Goal: Task Accomplishment & Management: Manage account settings

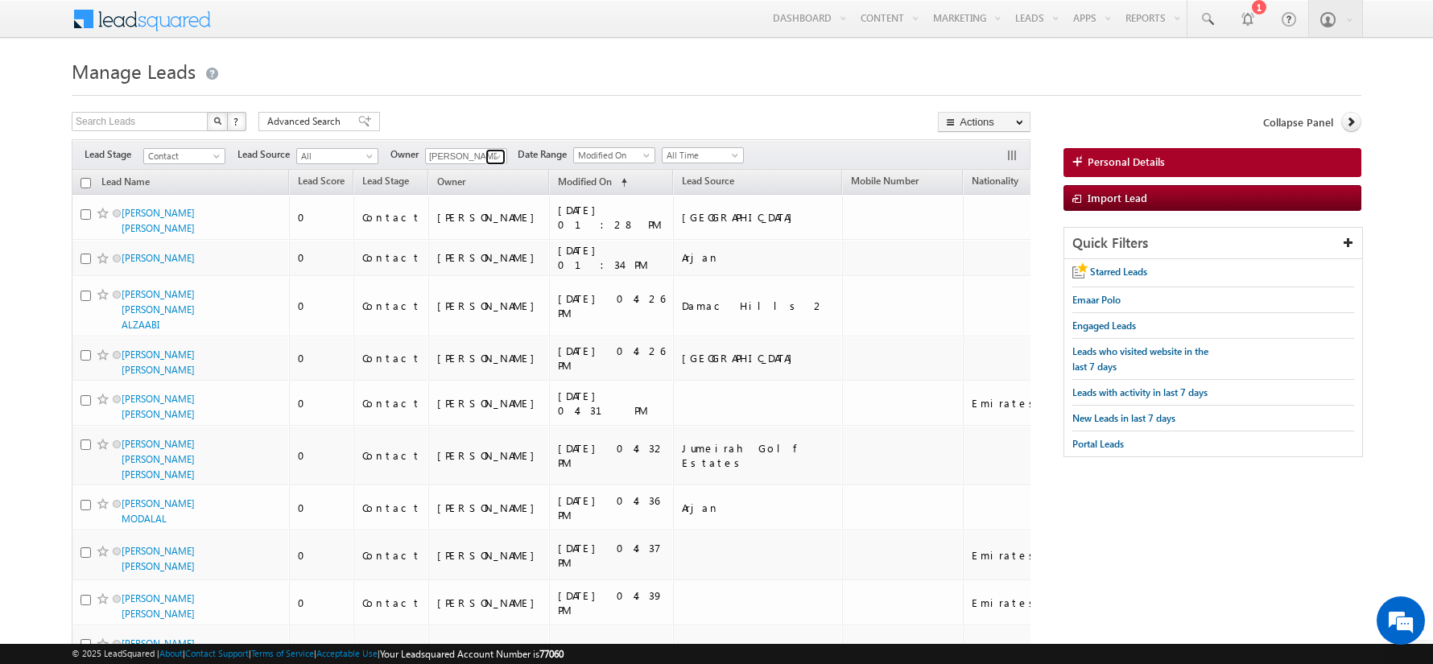
click at [501, 153] on link at bounding box center [496, 157] width 20 height 16
type input "A"
type input "Abhishek Singh"
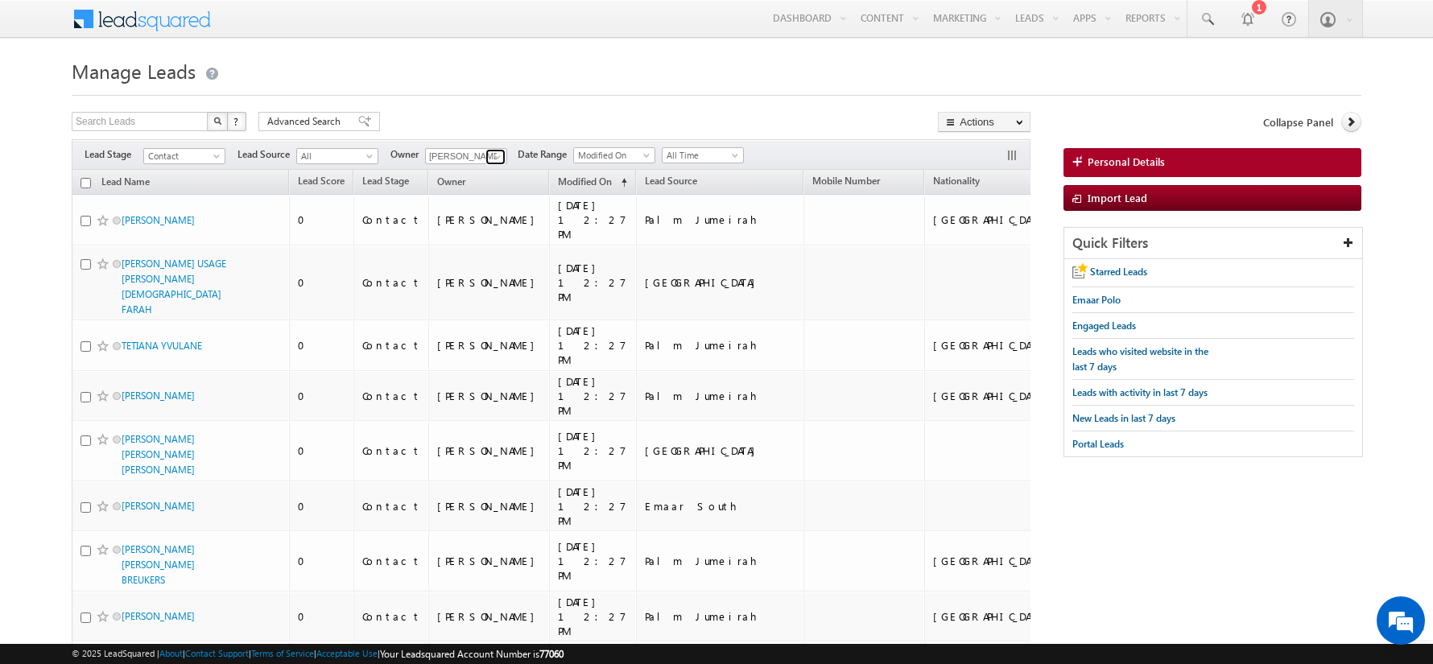
click at [496, 156] on span at bounding box center [497, 157] width 13 height 13
click at [505, 204] on link "[PERSON_NAME] [PERSON_NAME][EMAIL_ADDRESS][DOMAIN_NAME]" at bounding box center [505, 207] width 161 height 31
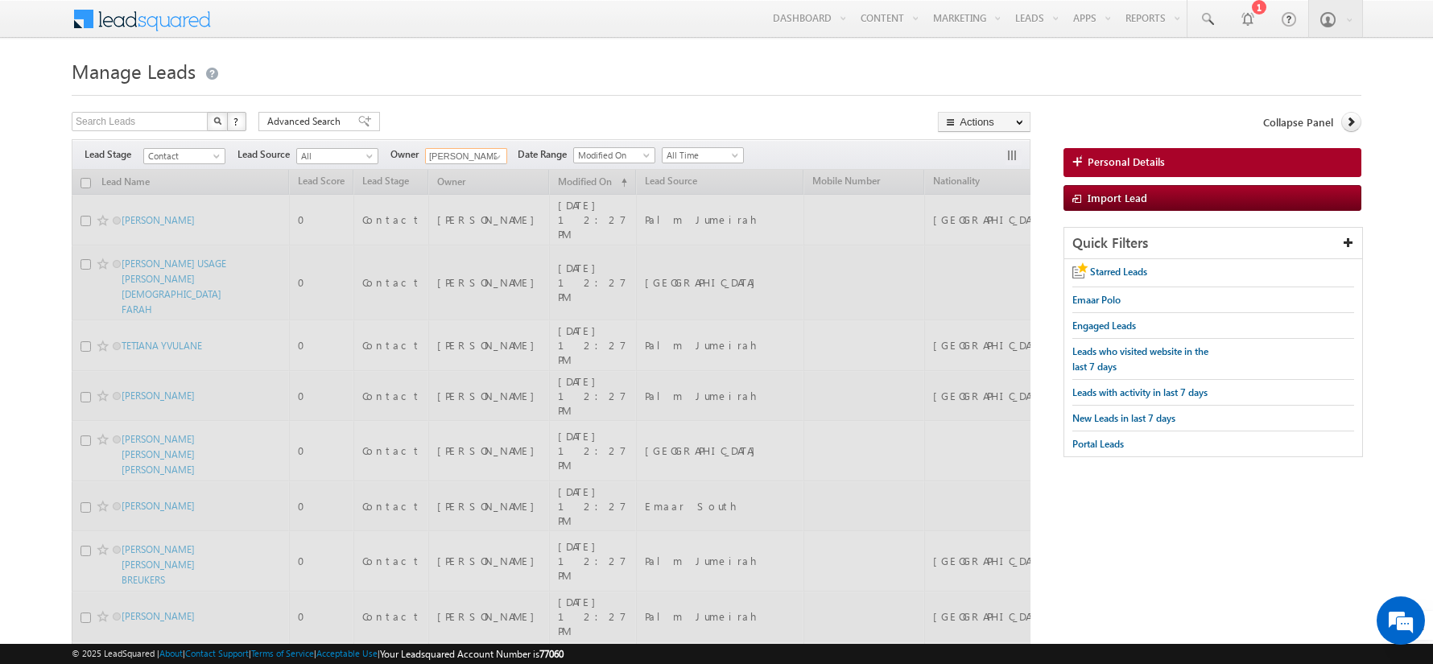
type input "[PERSON_NAME]"
click at [451, 92] on div at bounding box center [717, 90] width 1290 height 10
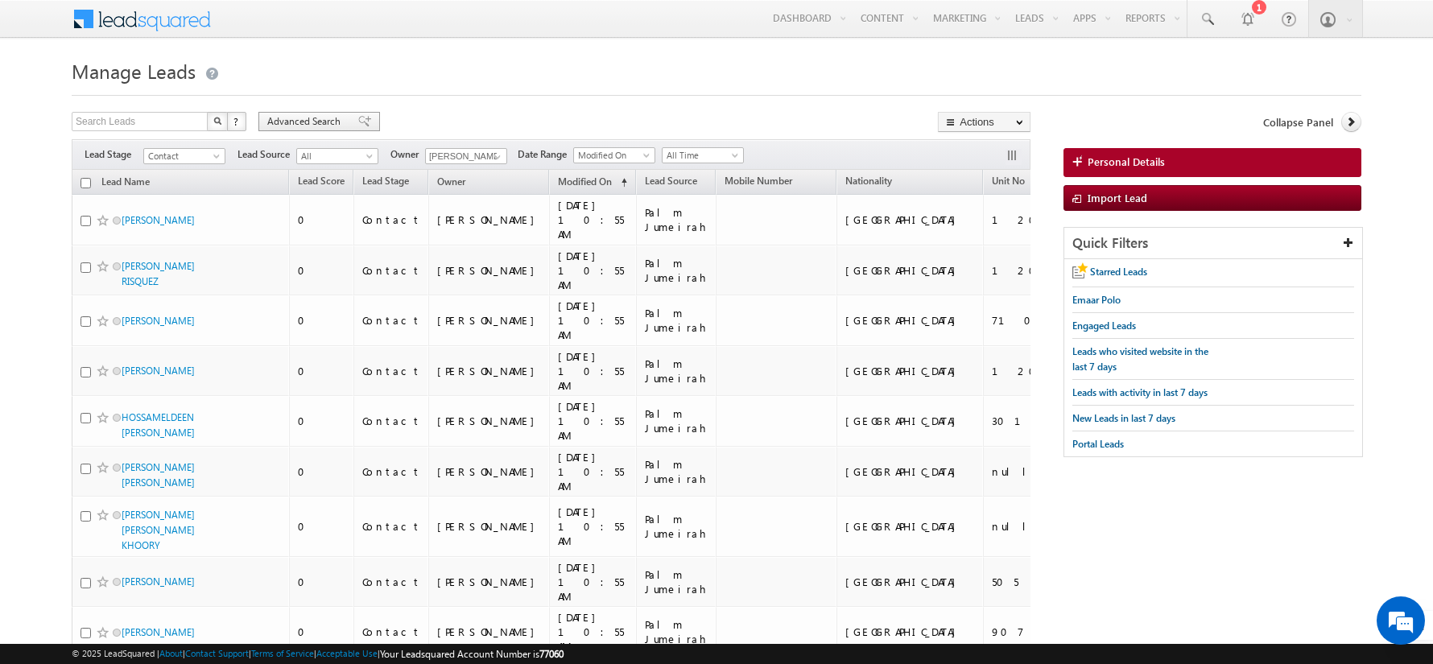
click at [327, 113] on div "Advanced Search" at bounding box center [320, 121] width 122 height 19
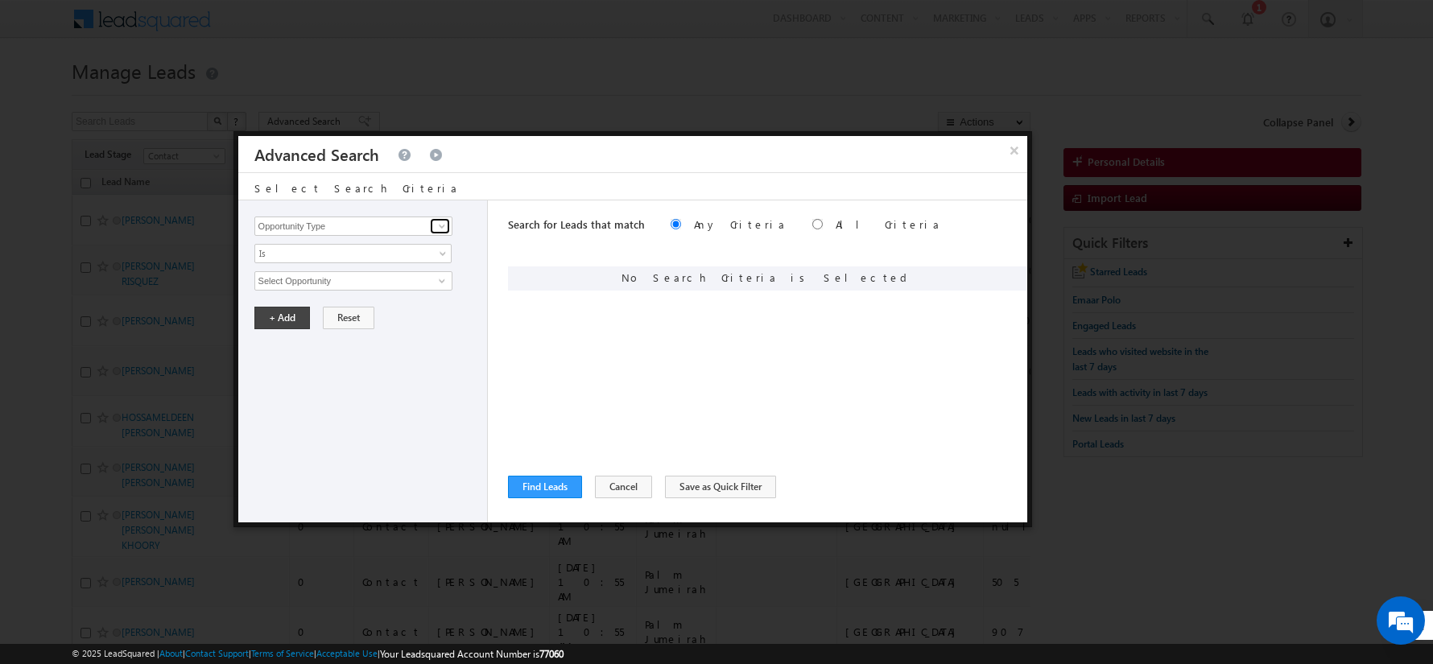
click at [437, 221] on span at bounding box center [442, 226] width 13 height 13
click at [288, 254] on link "Focus Project" at bounding box center [353, 259] width 198 height 19
type input "Focus Project"
click at [288, 254] on span "Is" at bounding box center [342, 253] width 175 height 14
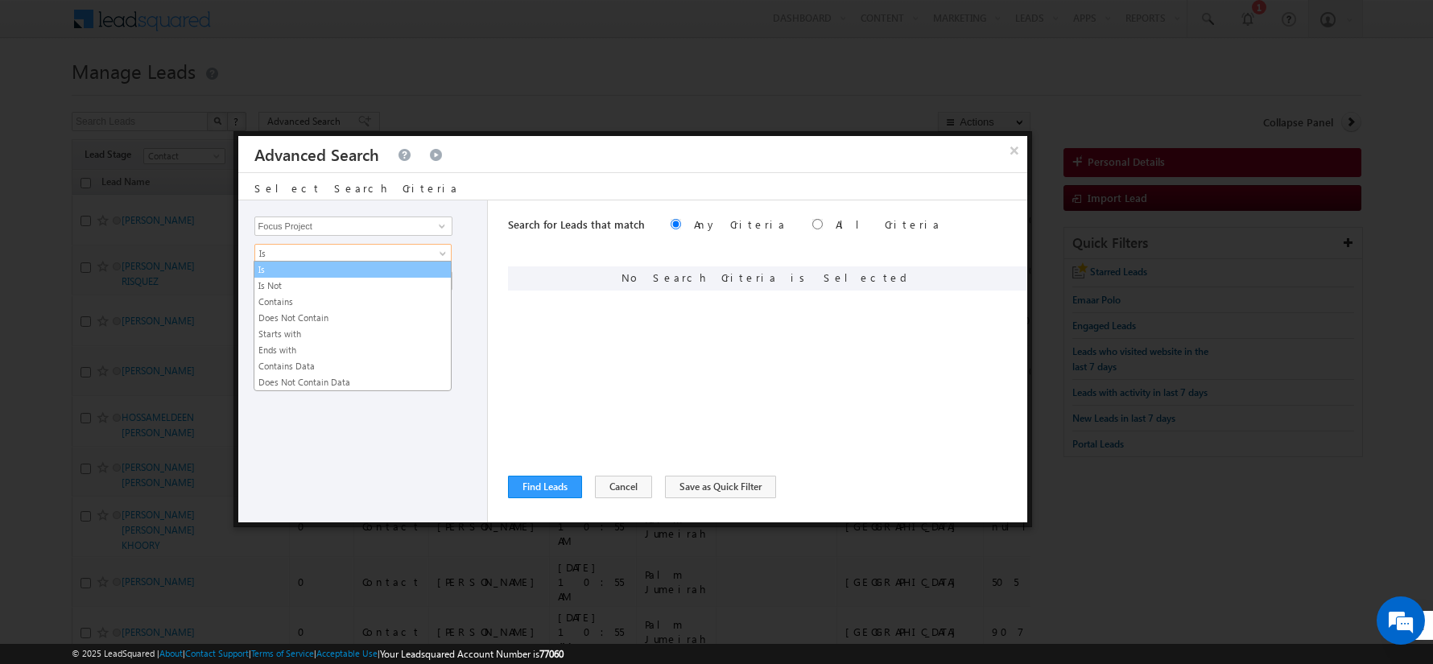
click at [285, 269] on link "Is" at bounding box center [352, 270] width 196 height 14
click at [283, 254] on span "Is" at bounding box center [342, 253] width 175 height 14
click at [585, 424] on div "Search for Leads that match Any Criteria All Criteria Note that the current tri…" at bounding box center [767, 362] width 519 height 322
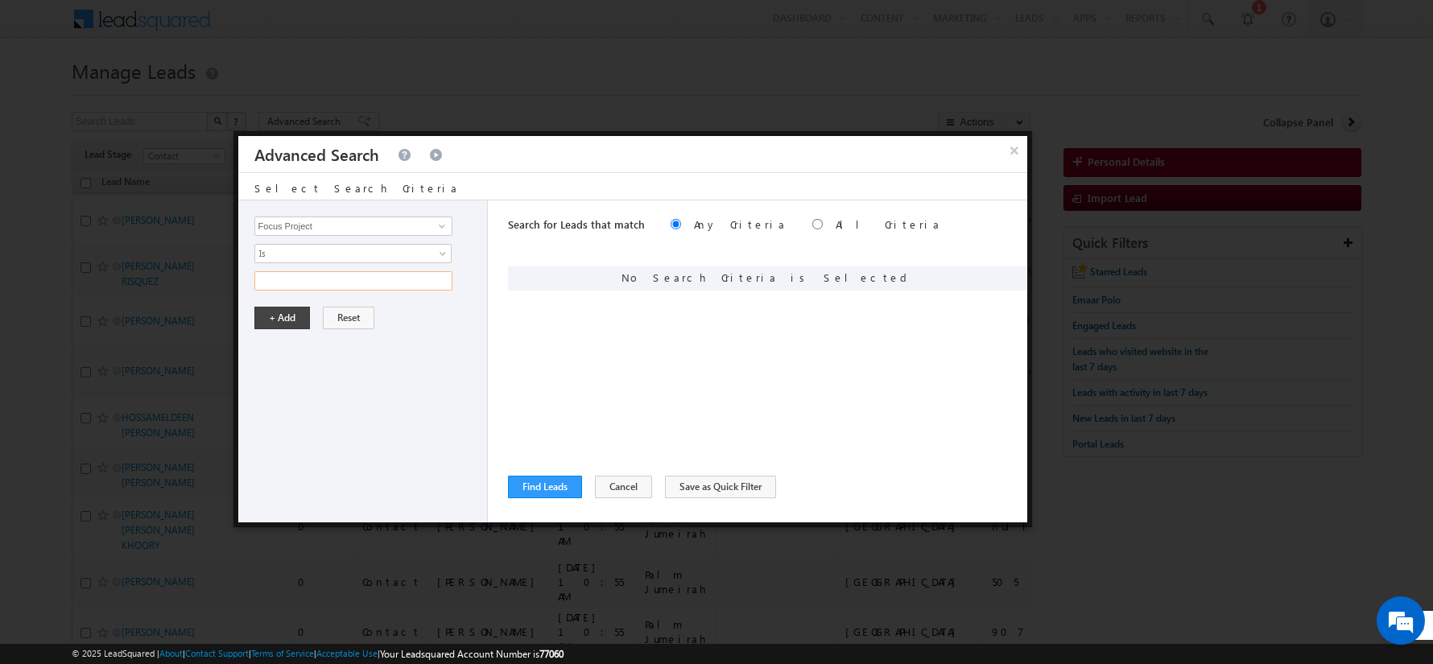
click at [331, 282] on input "text" at bounding box center [353, 280] width 198 height 19
type input "[PERSON_NAME]"
click at [282, 314] on button "+ Add" at bounding box center [282, 318] width 56 height 23
click at [532, 480] on button "Find Leads" at bounding box center [545, 487] width 74 height 23
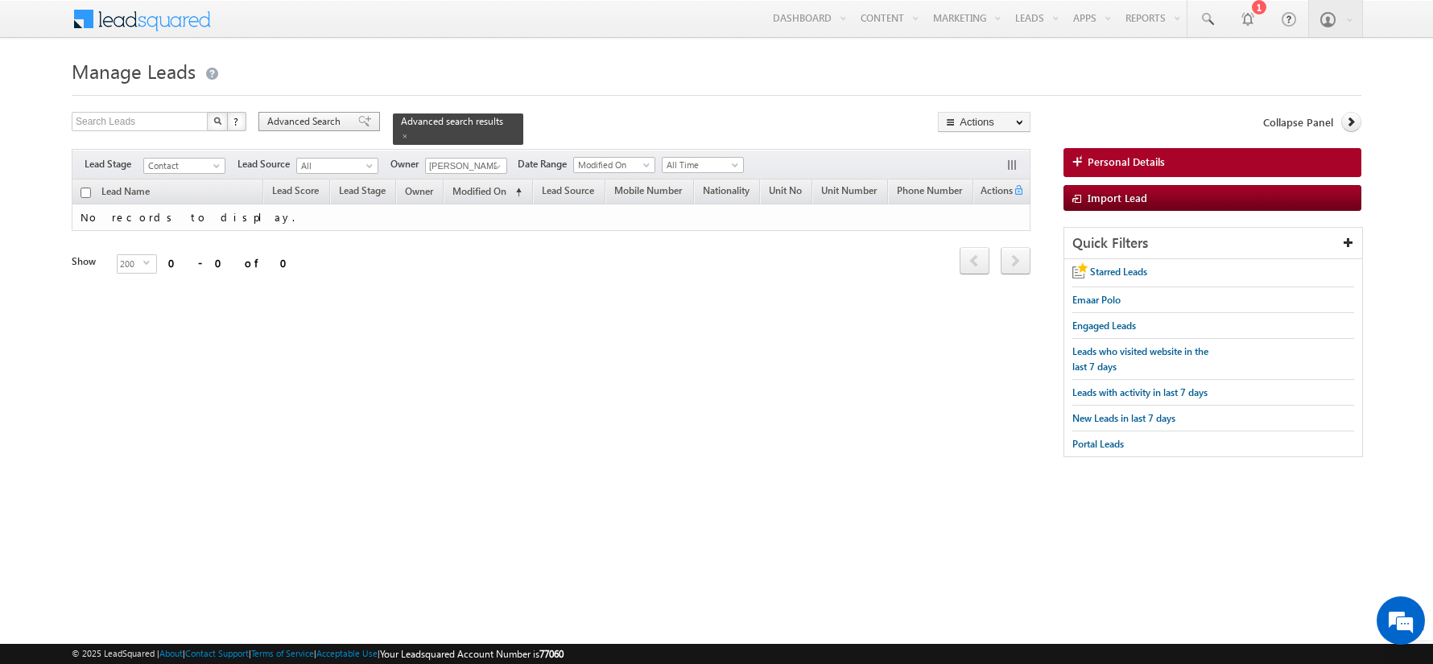
click at [312, 114] on span "Advanced Search" at bounding box center [306, 121] width 78 height 14
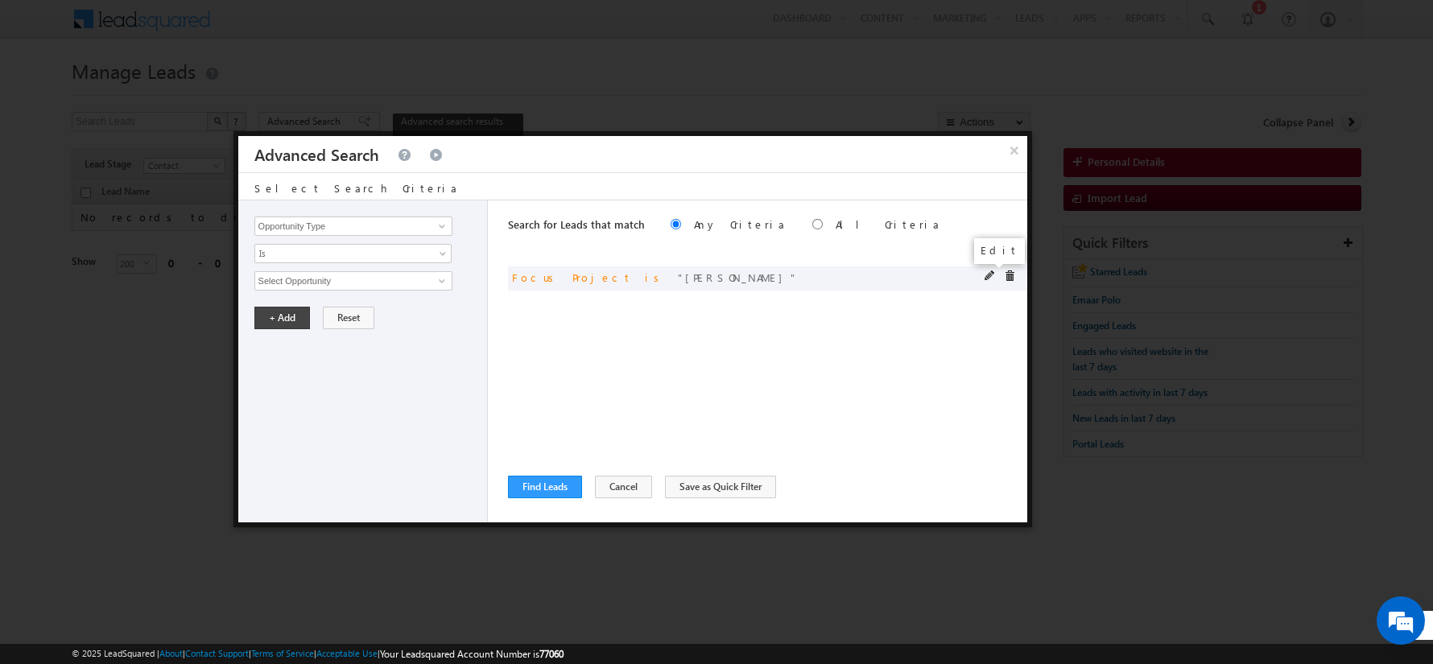
click at [994, 275] on span at bounding box center [990, 276] width 11 height 11
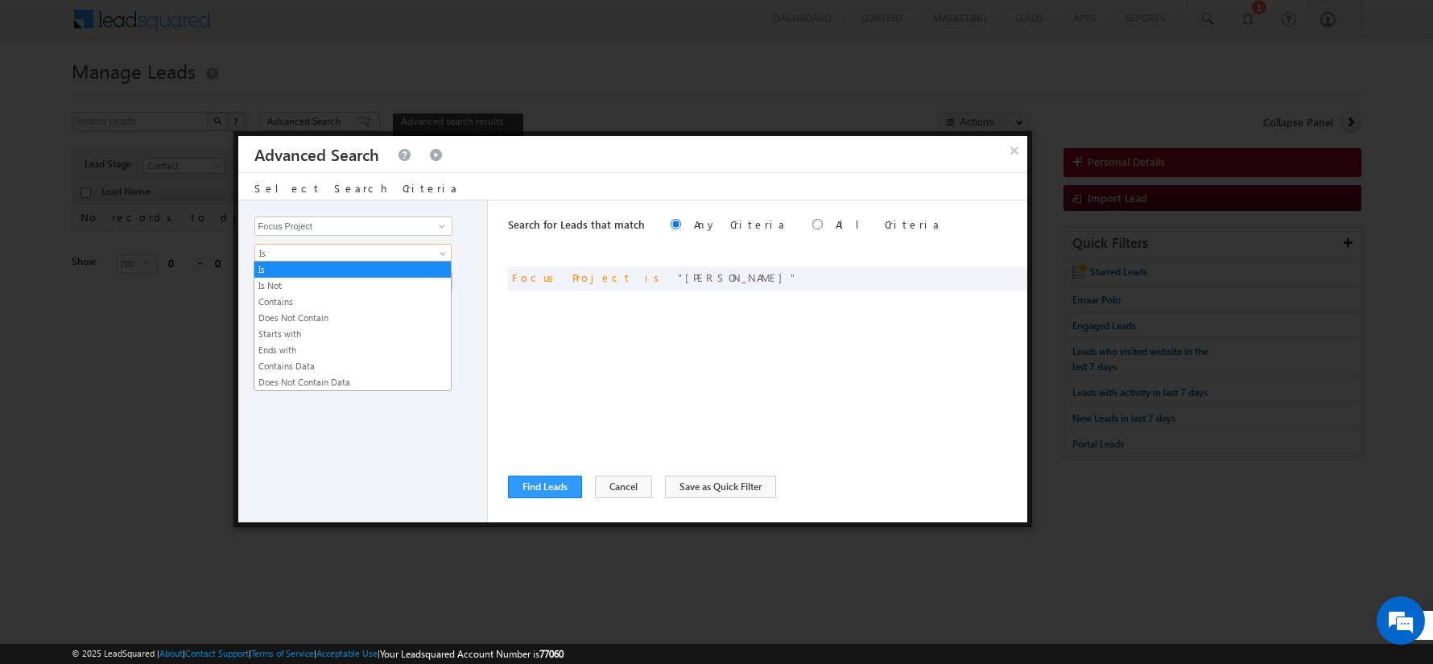
click at [321, 255] on span "Is" at bounding box center [342, 253] width 175 height 14
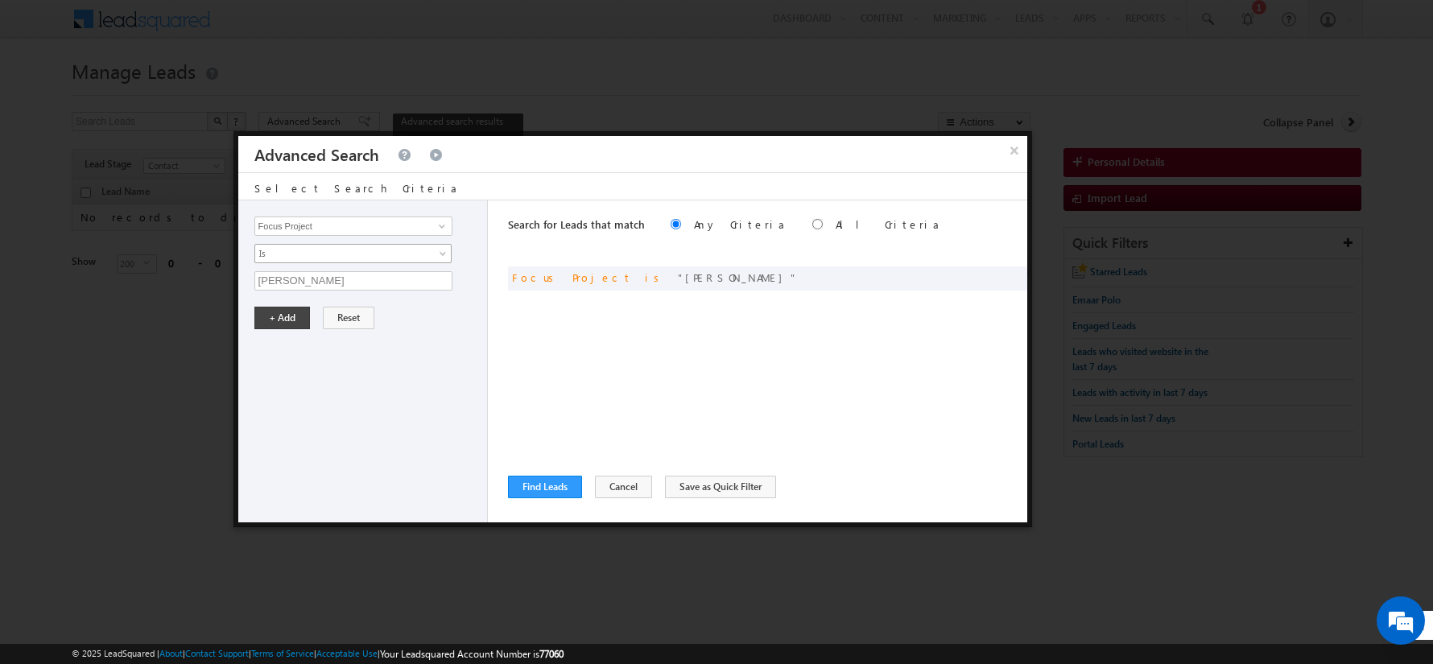
click at [288, 240] on div "Opportunity Type Lead Activity Task Sales Group Prospect Id Address 1 Address 2…" at bounding box center [363, 362] width 250 height 322
click at [293, 247] on span "Is" at bounding box center [342, 253] width 175 height 14
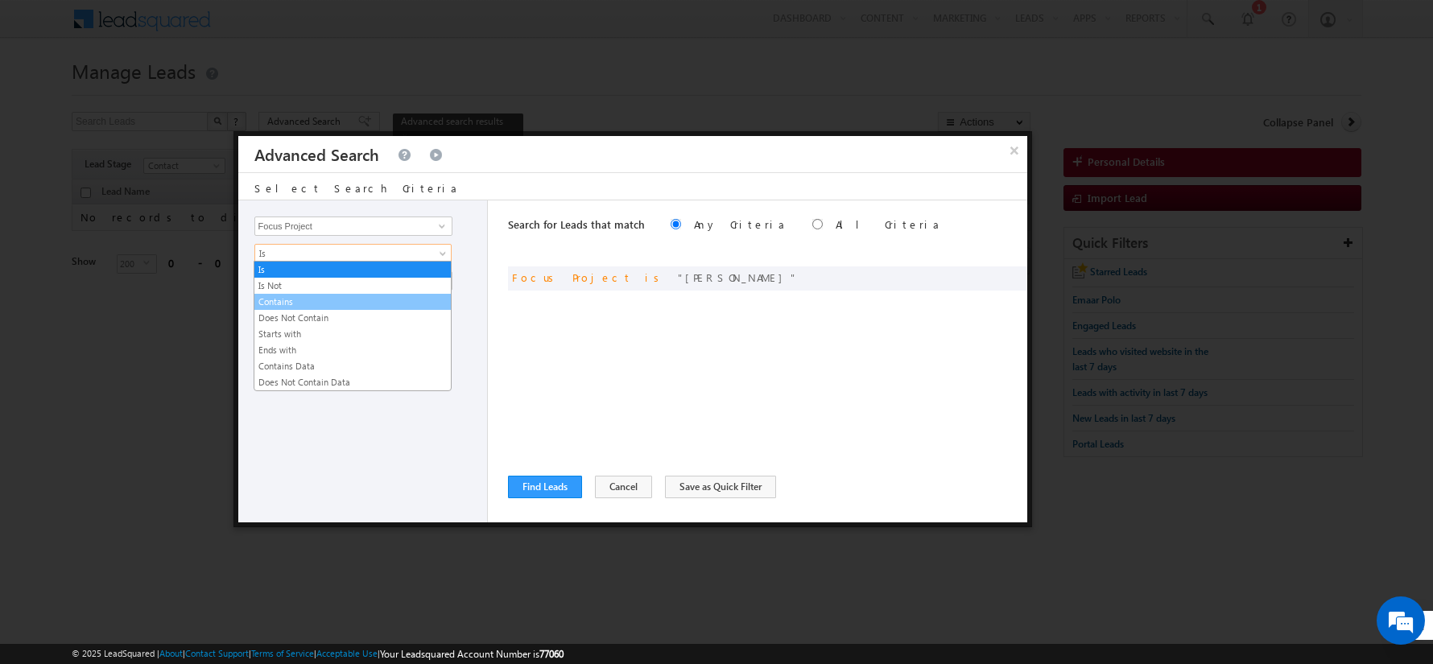
click at [297, 296] on link "Contains" at bounding box center [352, 302] width 196 height 14
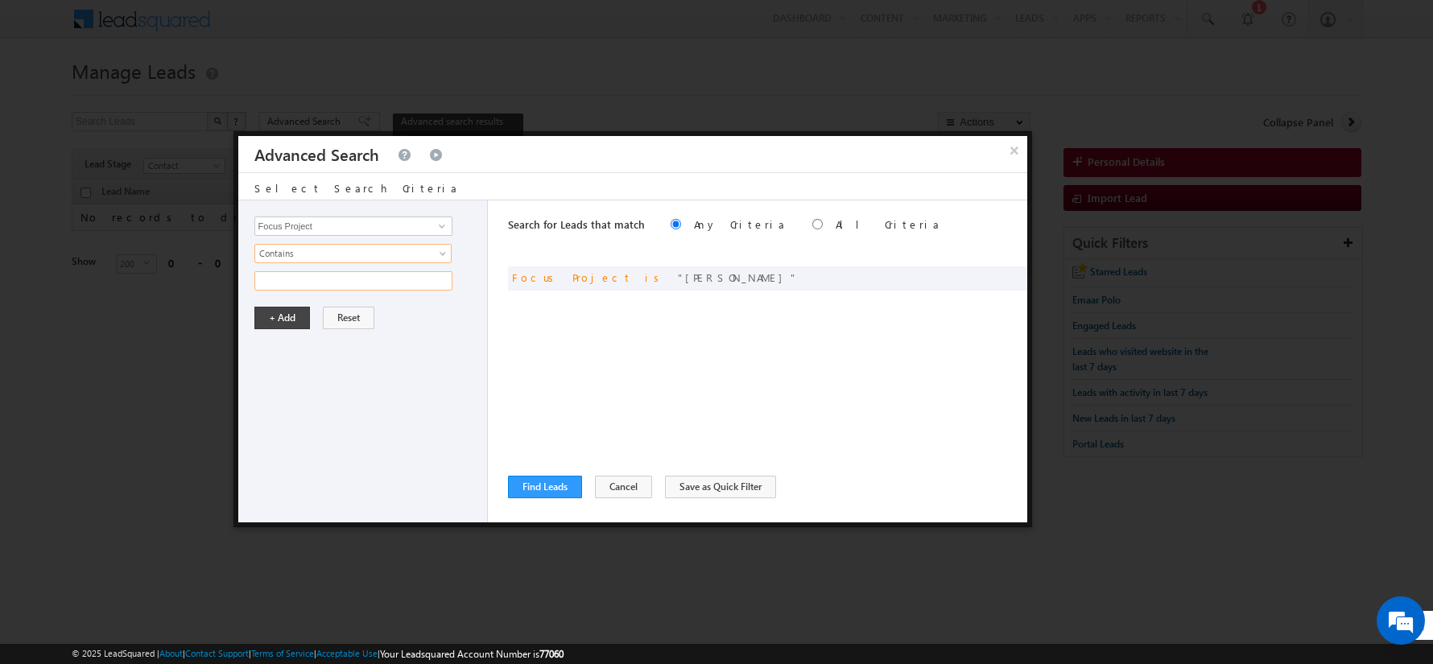
click at [311, 278] on input "text" at bounding box center [353, 280] width 198 height 19
type input "[PERSON_NAME]"
click at [279, 320] on button "+ Add" at bounding box center [282, 318] width 56 height 23
click at [543, 494] on button "Find Leads" at bounding box center [545, 487] width 74 height 23
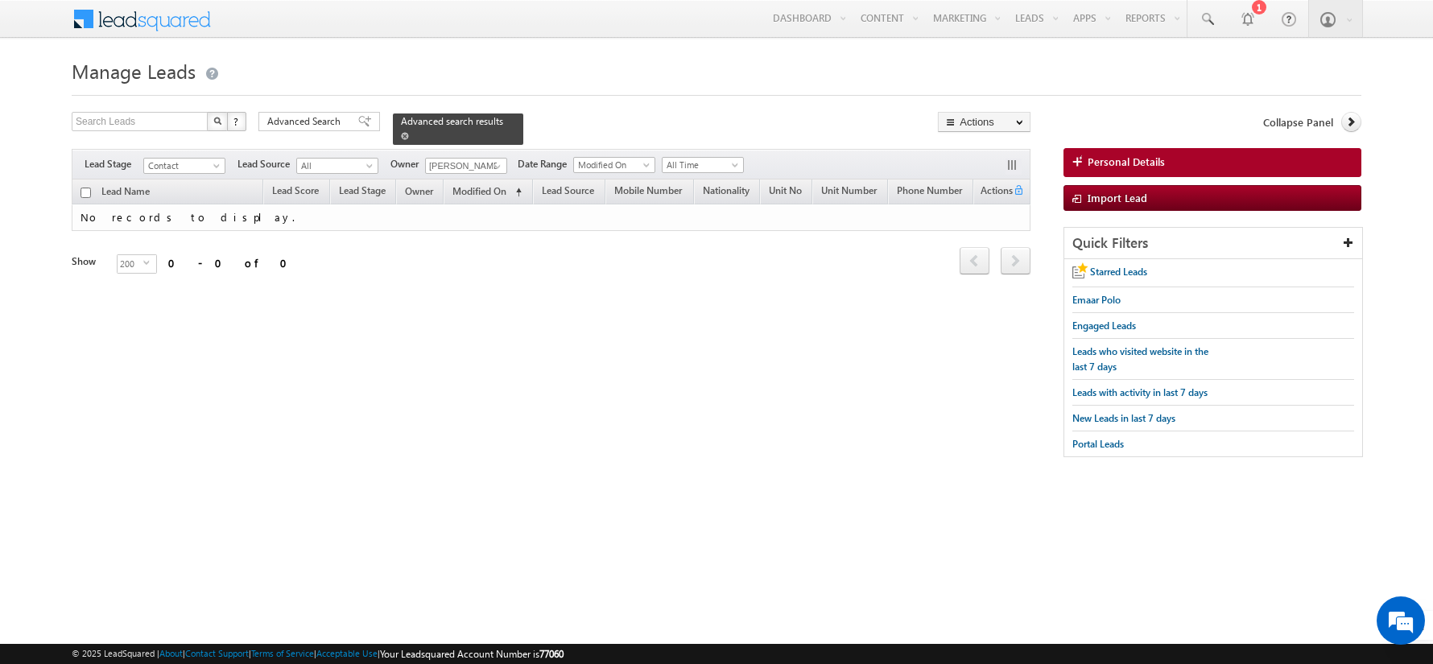
click at [393, 131] on div "Advanced search results" at bounding box center [458, 129] width 130 height 31
click at [393, 134] on div "Advanced search results" at bounding box center [458, 129] width 130 height 31
click at [401, 133] on span at bounding box center [405, 136] width 8 height 8
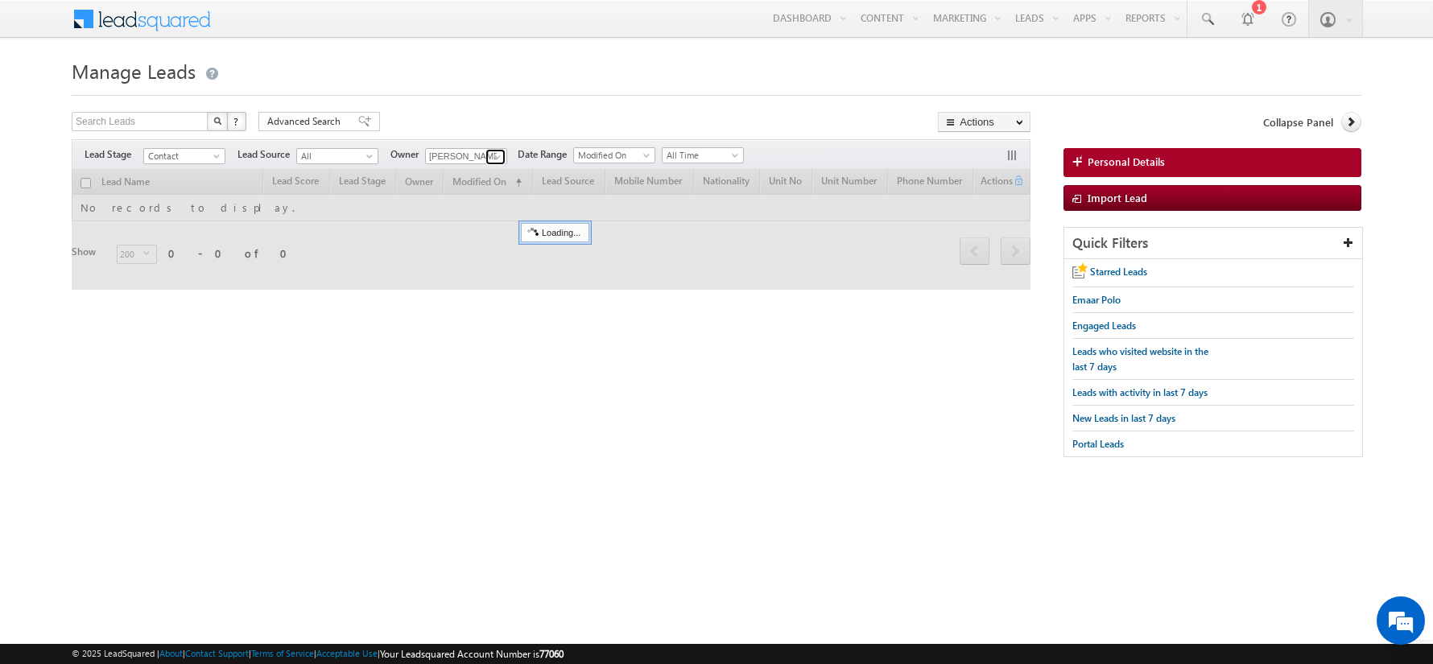
click at [493, 151] on span at bounding box center [497, 157] width 13 height 13
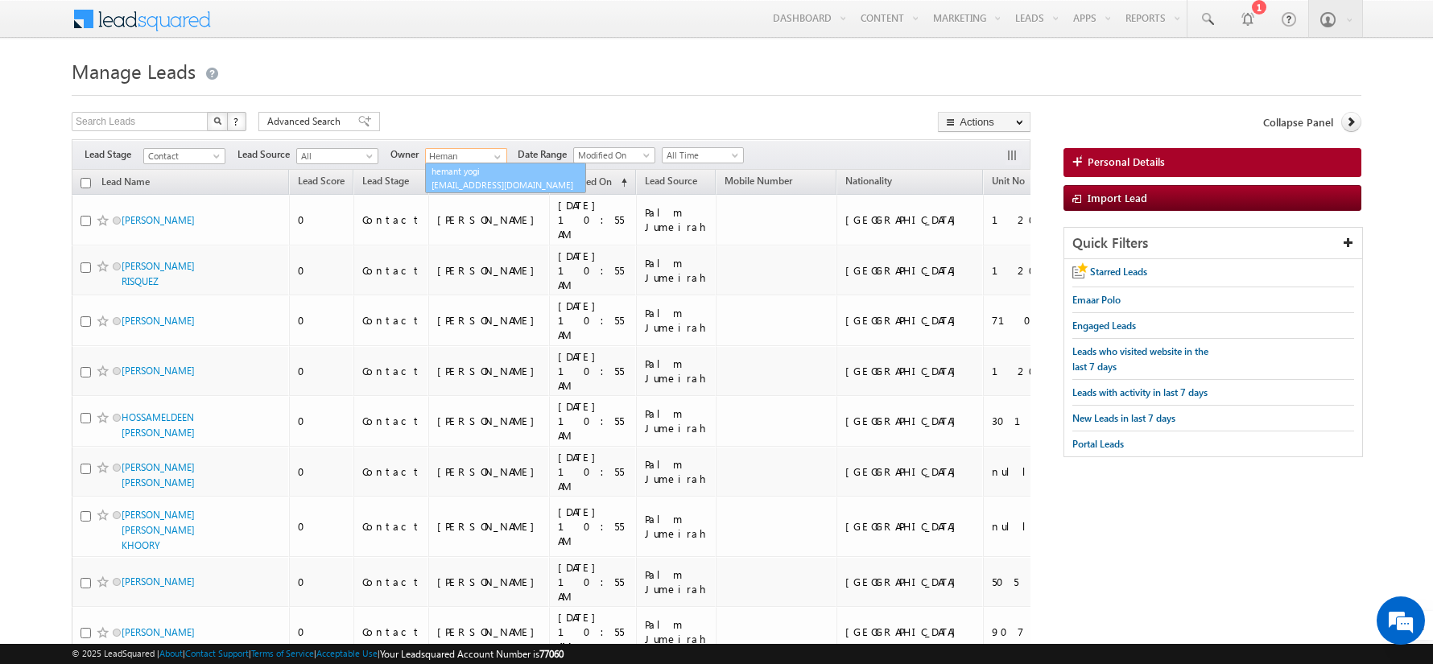
click at [476, 170] on link "hemant yogi [EMAIL_ADDRESS][DOMAIN_NAME]" at bounding box center [505, 178] width 161 height 31
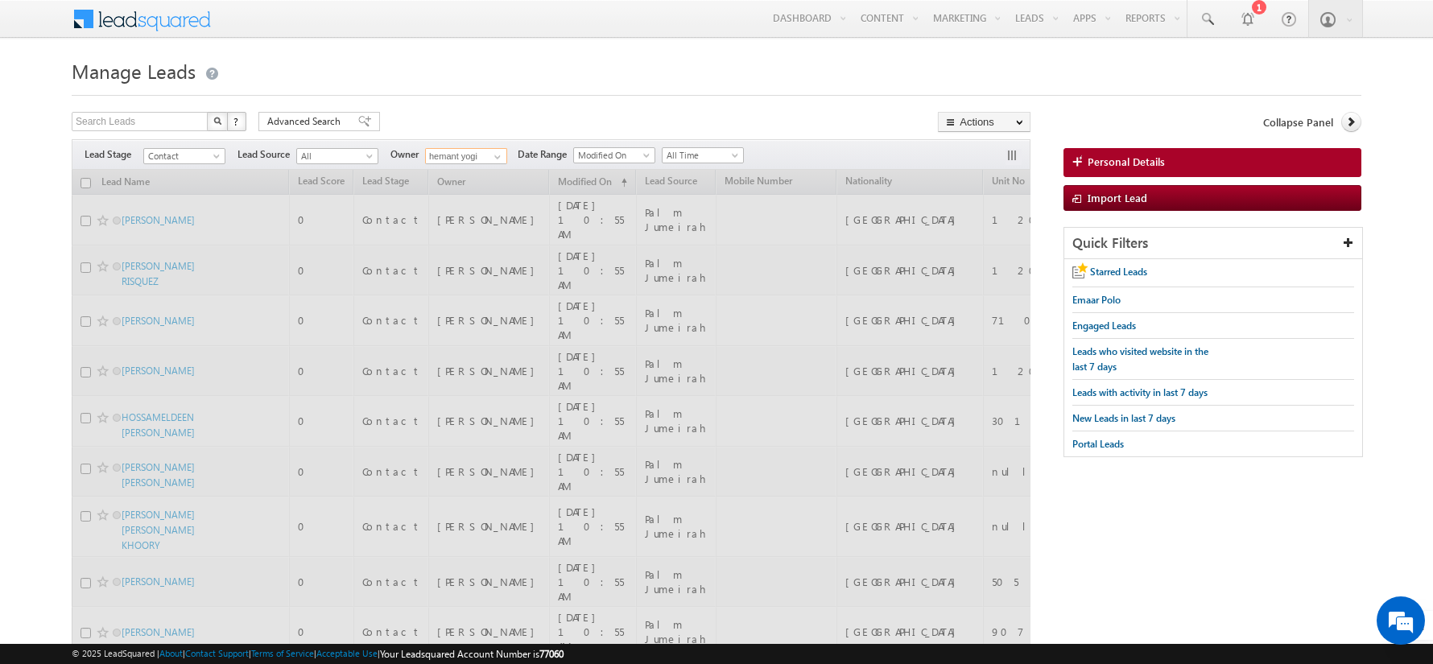
type input "hemant yogi"
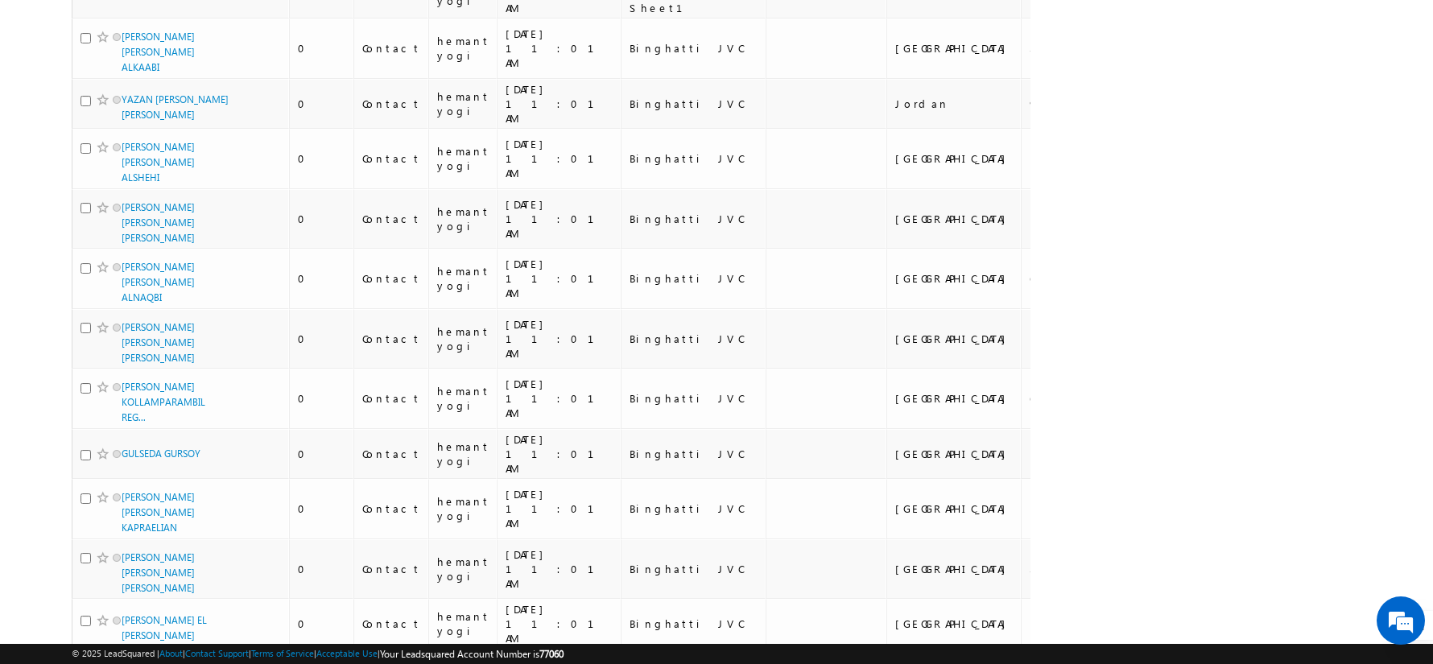
scroll to position [8275, 0]
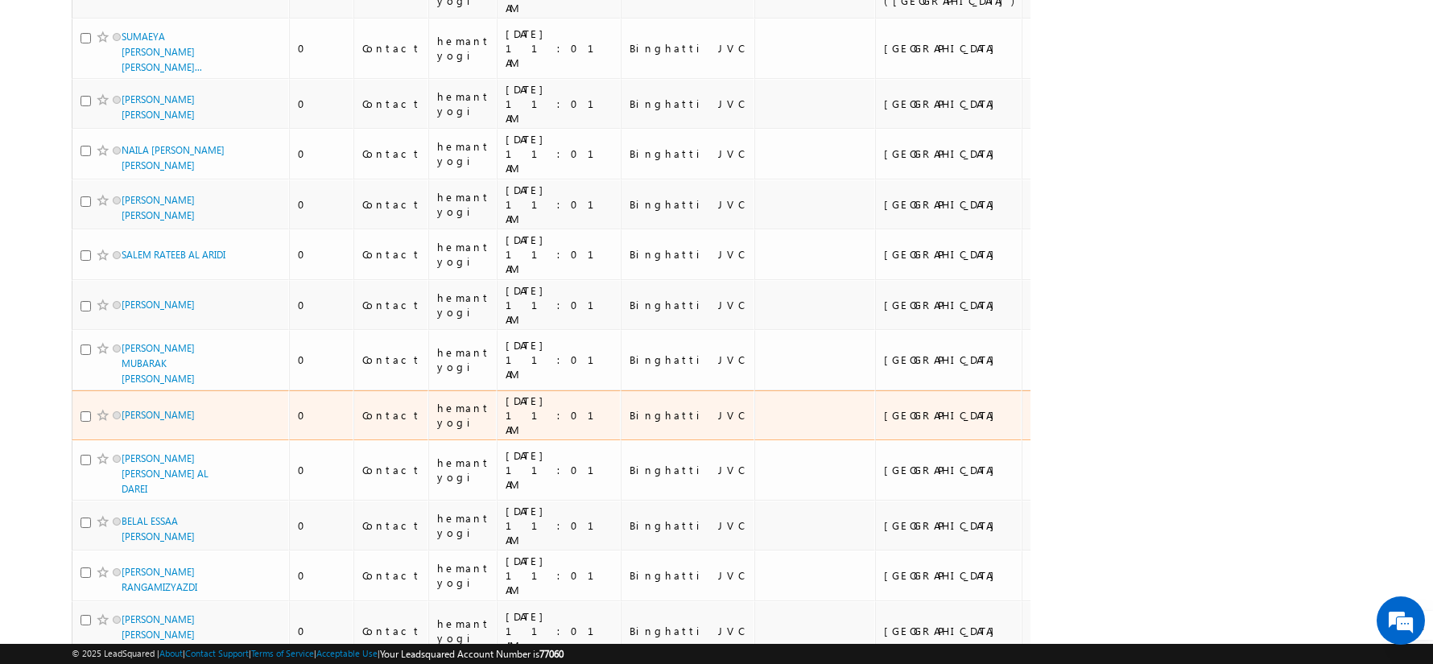
scroll to position [0, 0]
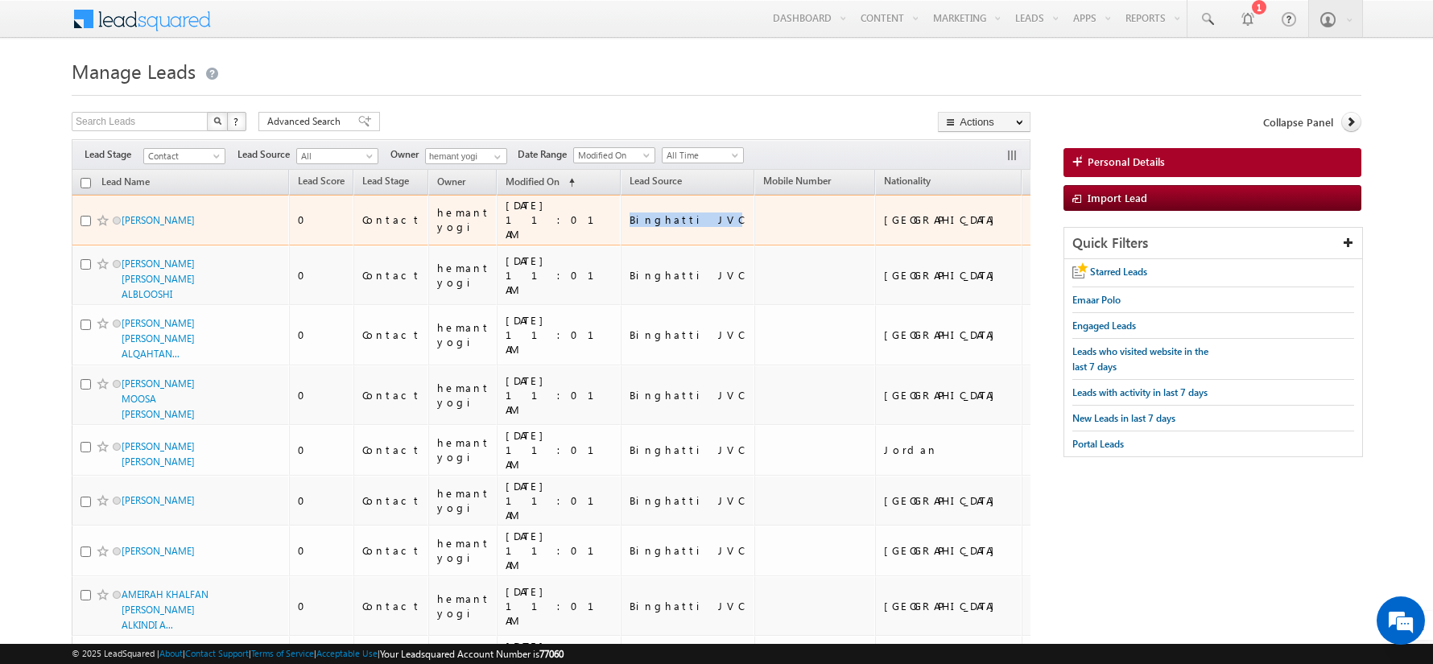
drag, startPoint x: 618, startPoint y: 214, endPoint x: 550, endPoint y: 215, distance: 67.7
click at [630, 215] on div "Binghatti JVC" at bounding box center [689, 220] width 118 height 14
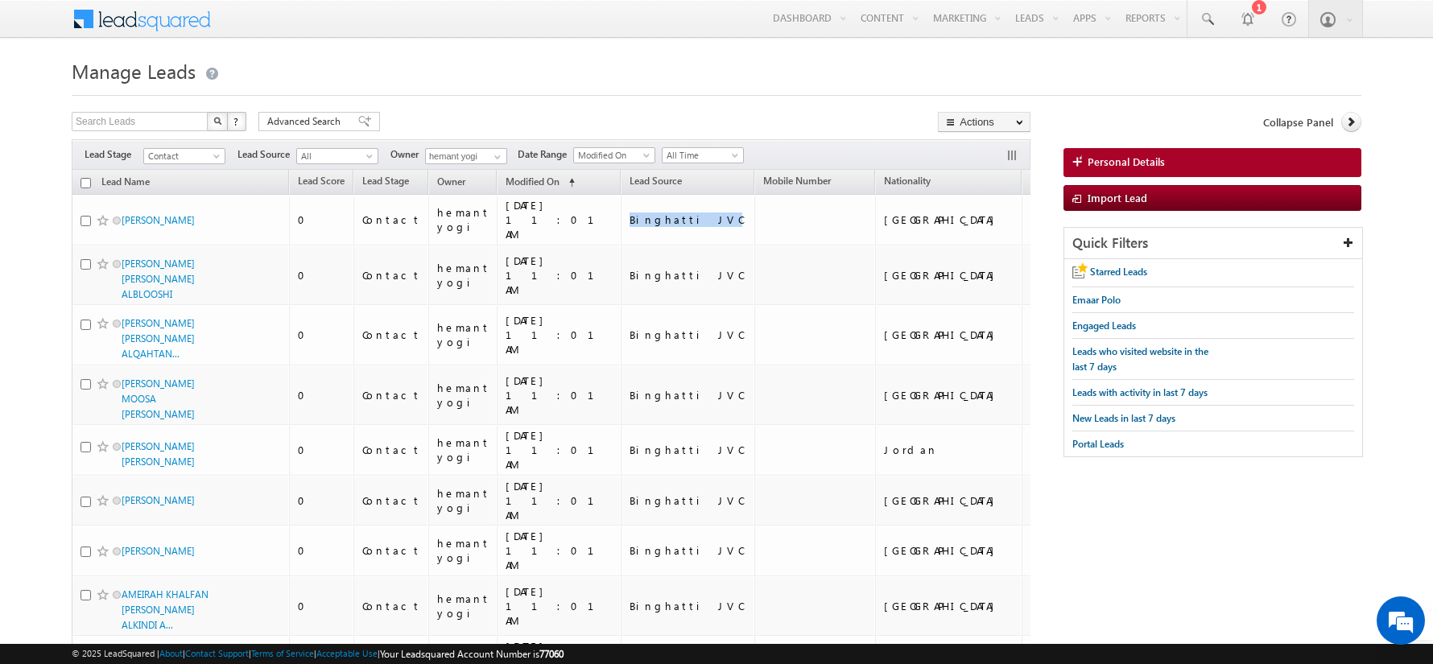
click at [85, 179] on input "checkbox" at bounding box center [86, 183] width 10 height 10
checkbox input "true"
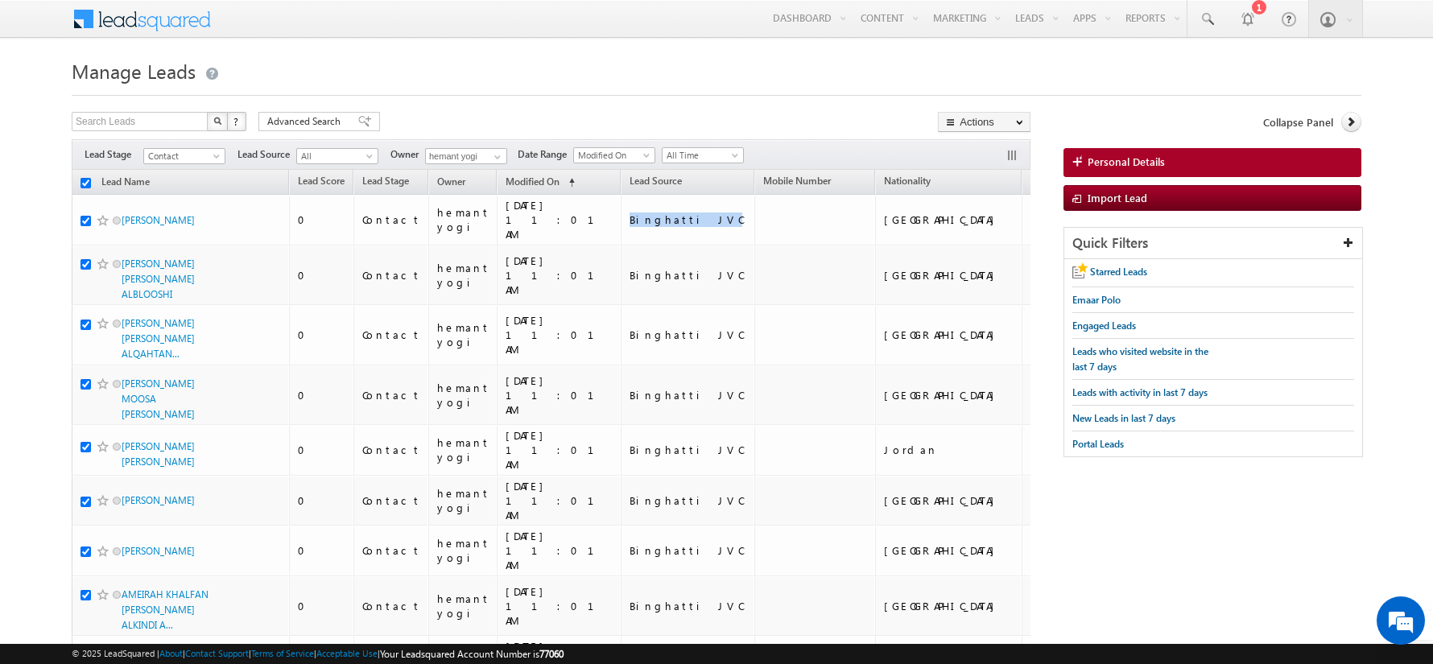
checkbox input "true"
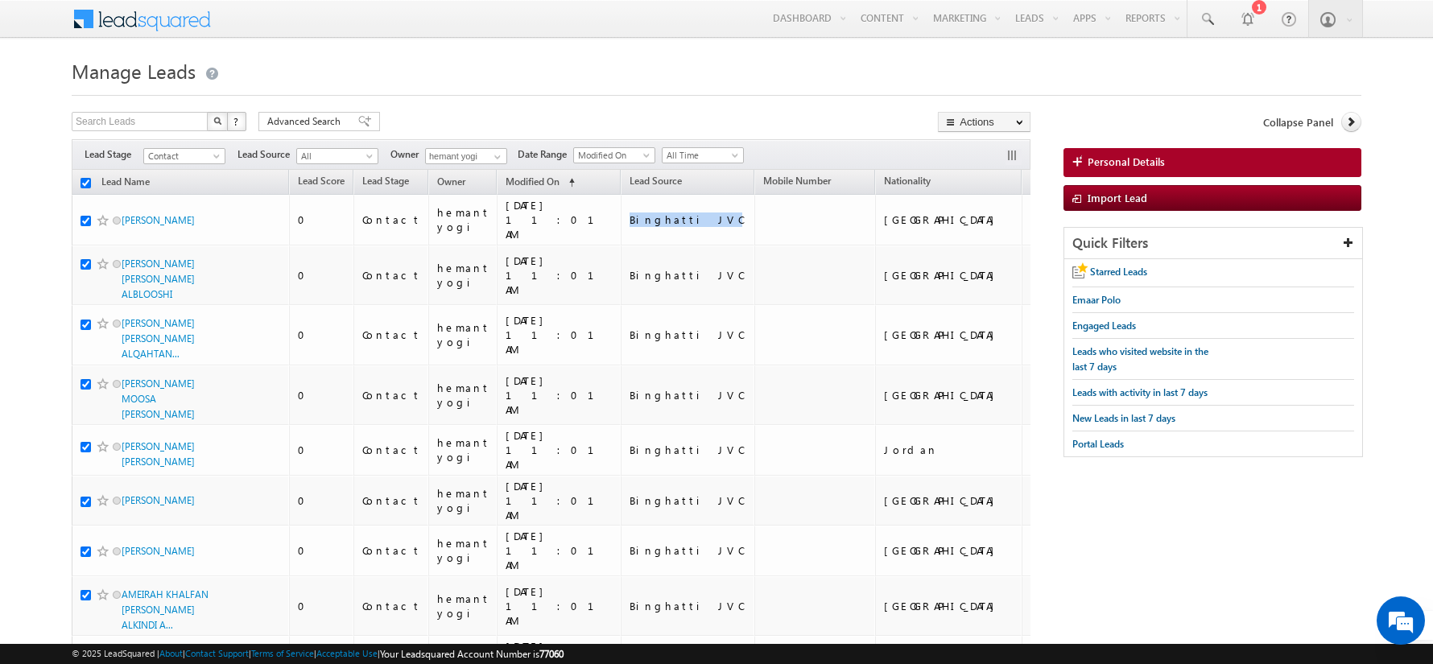
checkbox input "true"
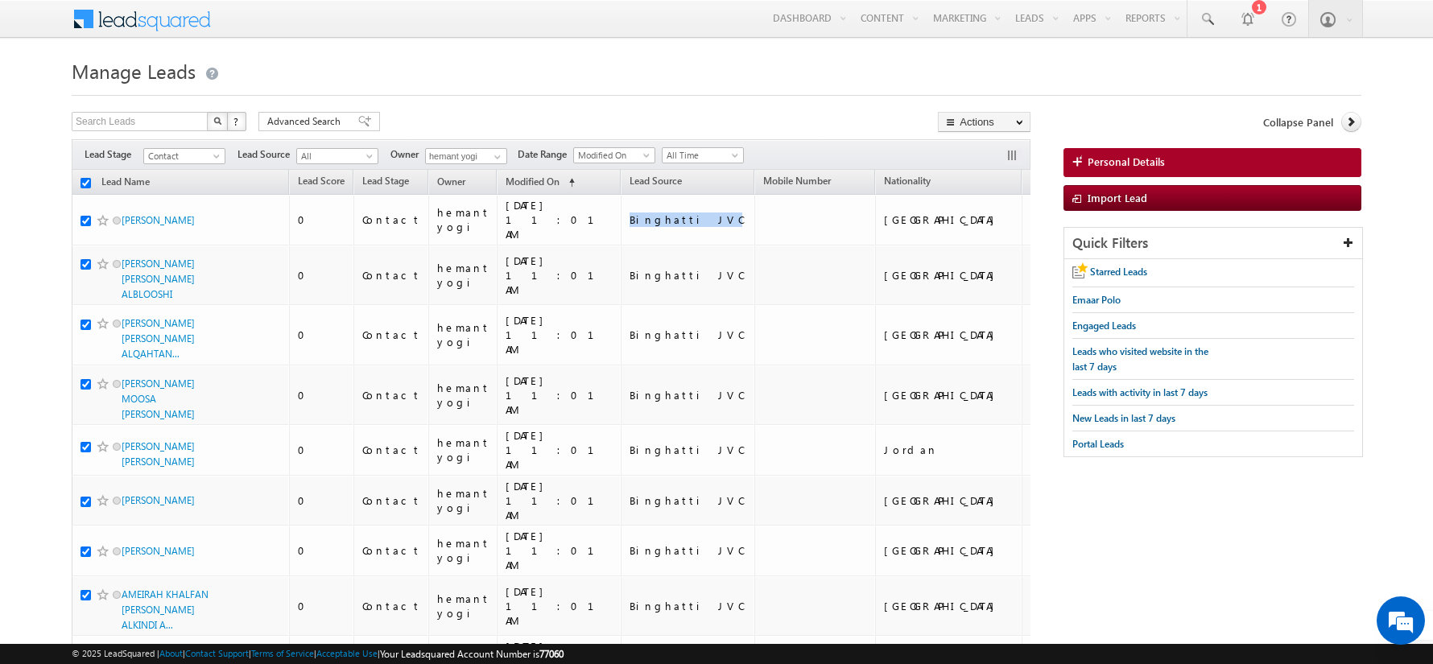
checkbox input "true"
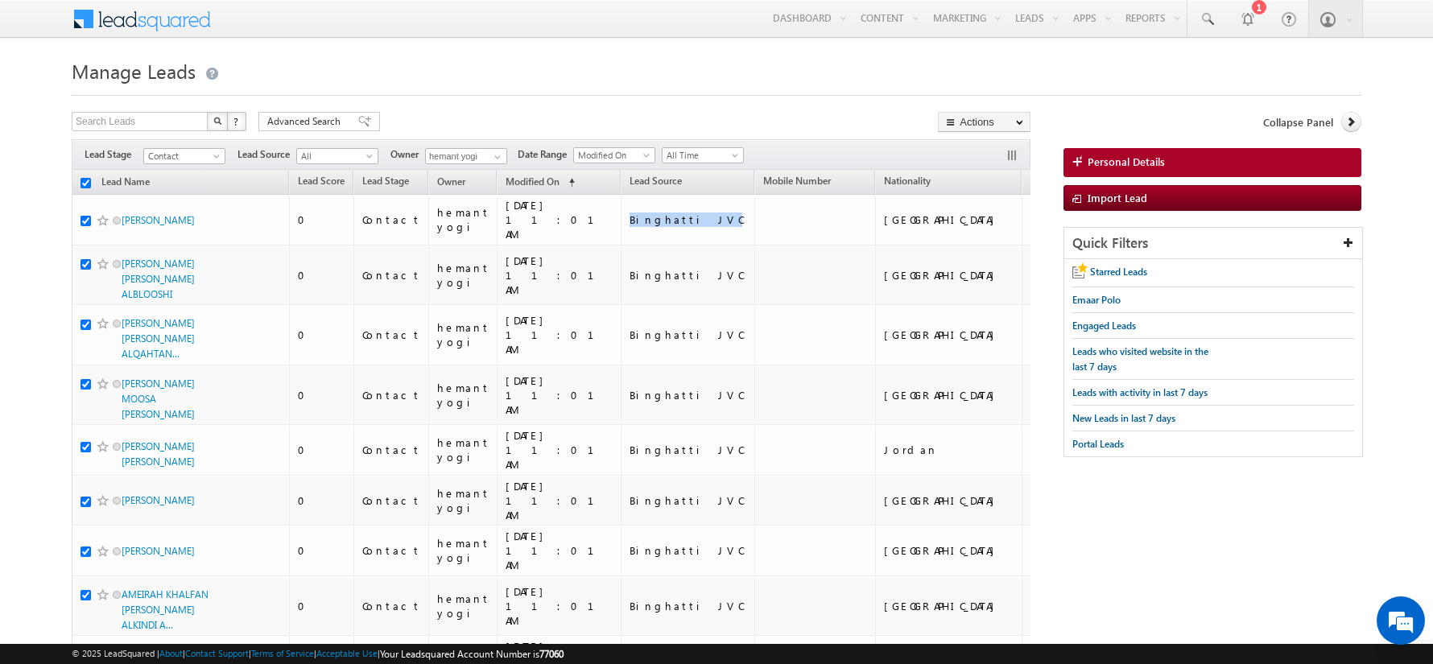
checkbox input "true"
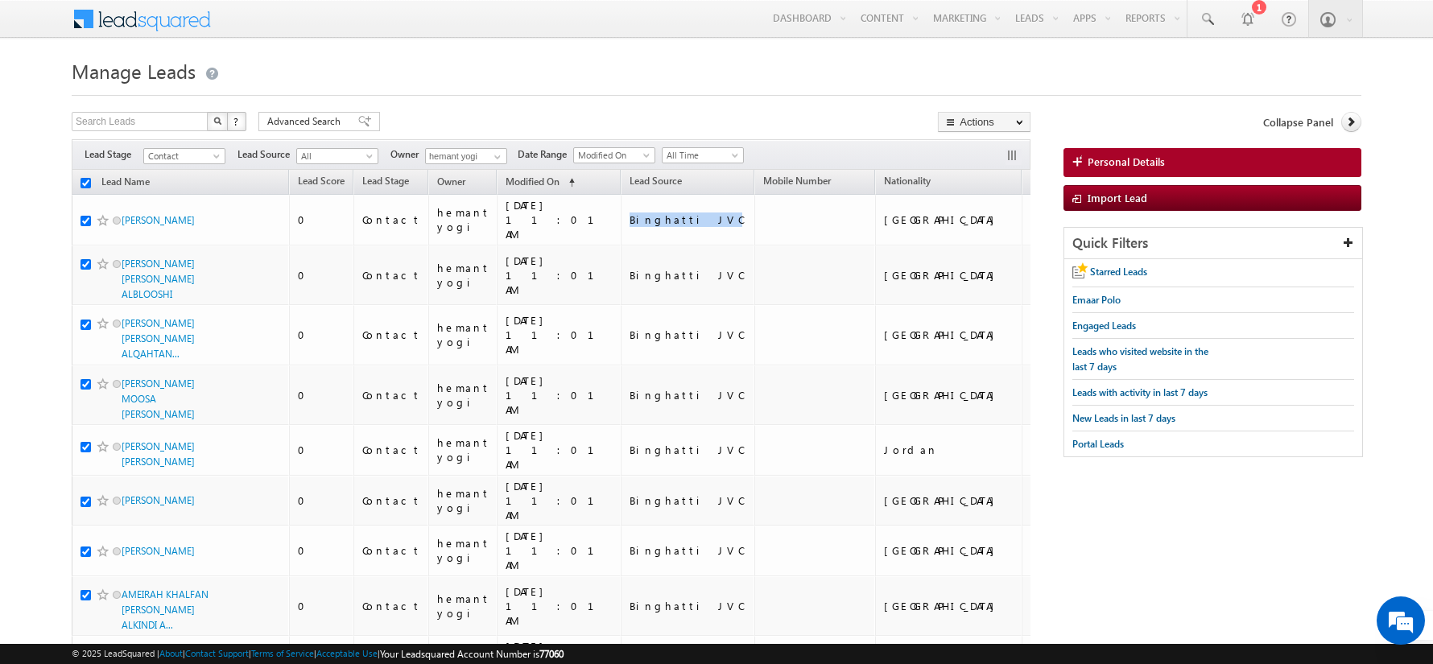
checkbox input "true"
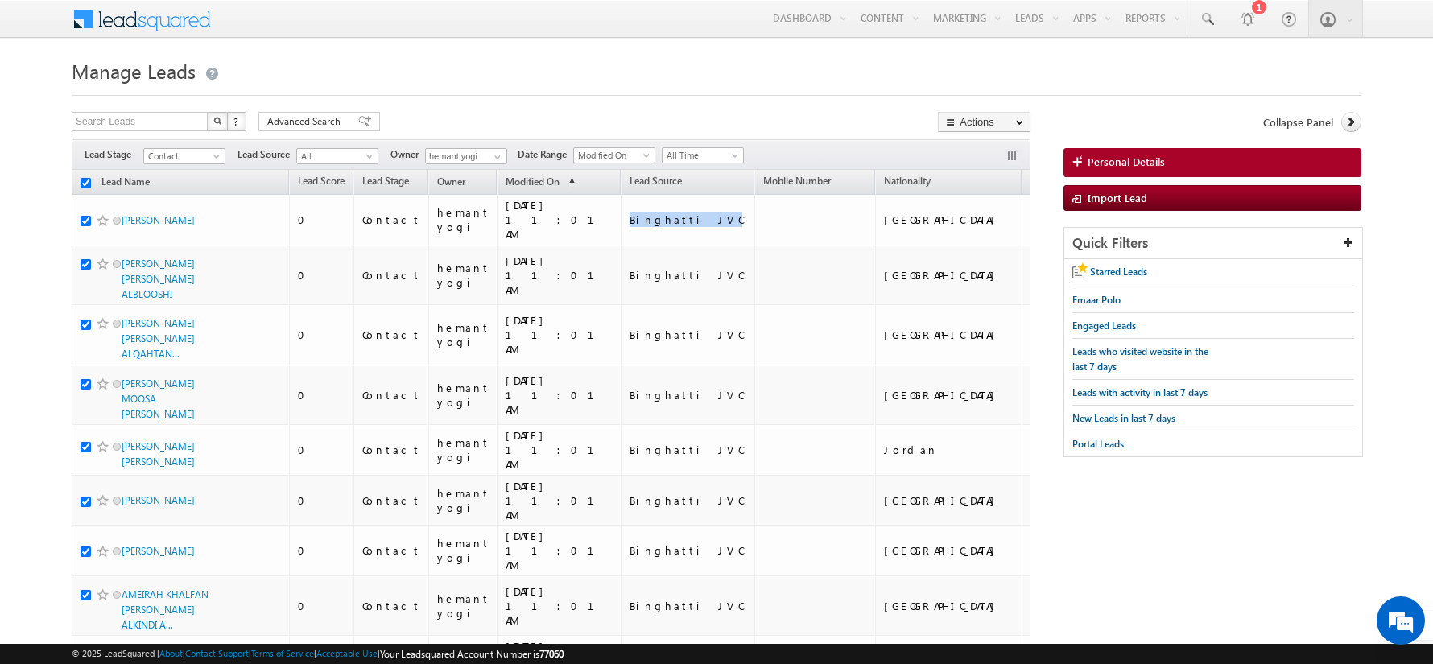
checkbox input "true"
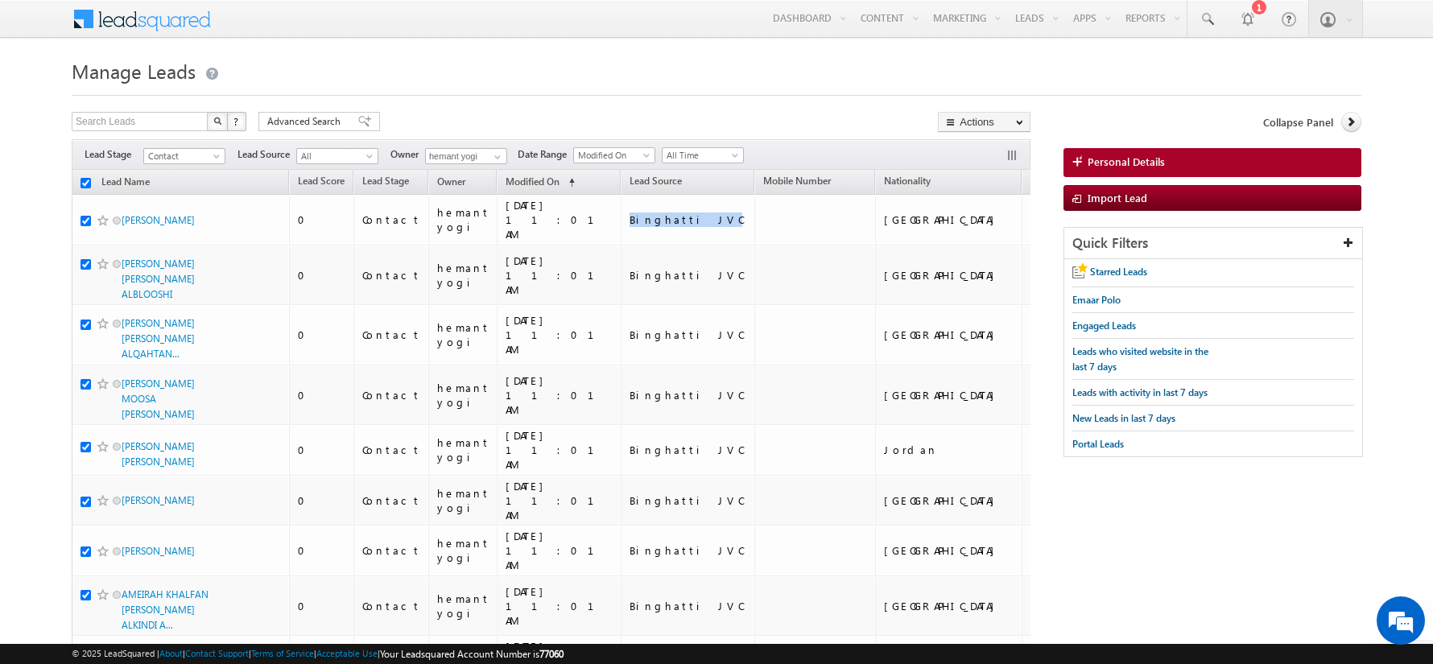
checkbox input "true"
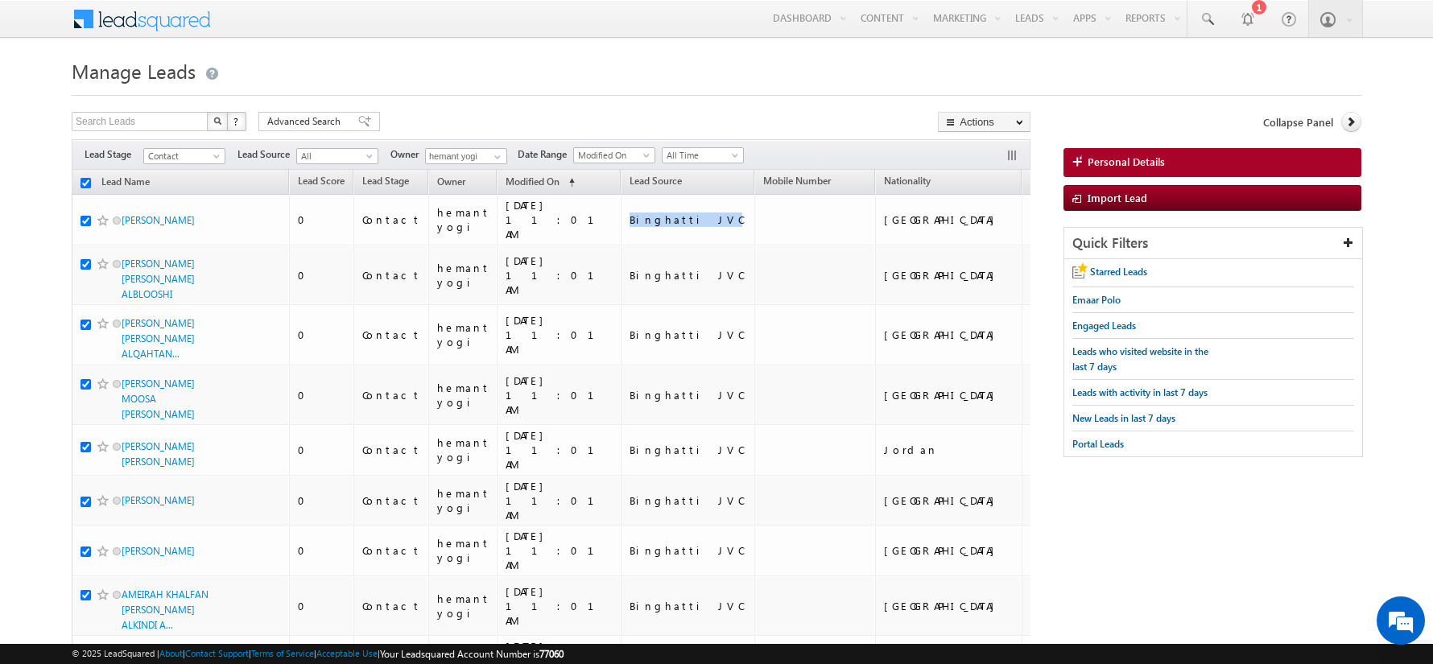
checkbox input "true"
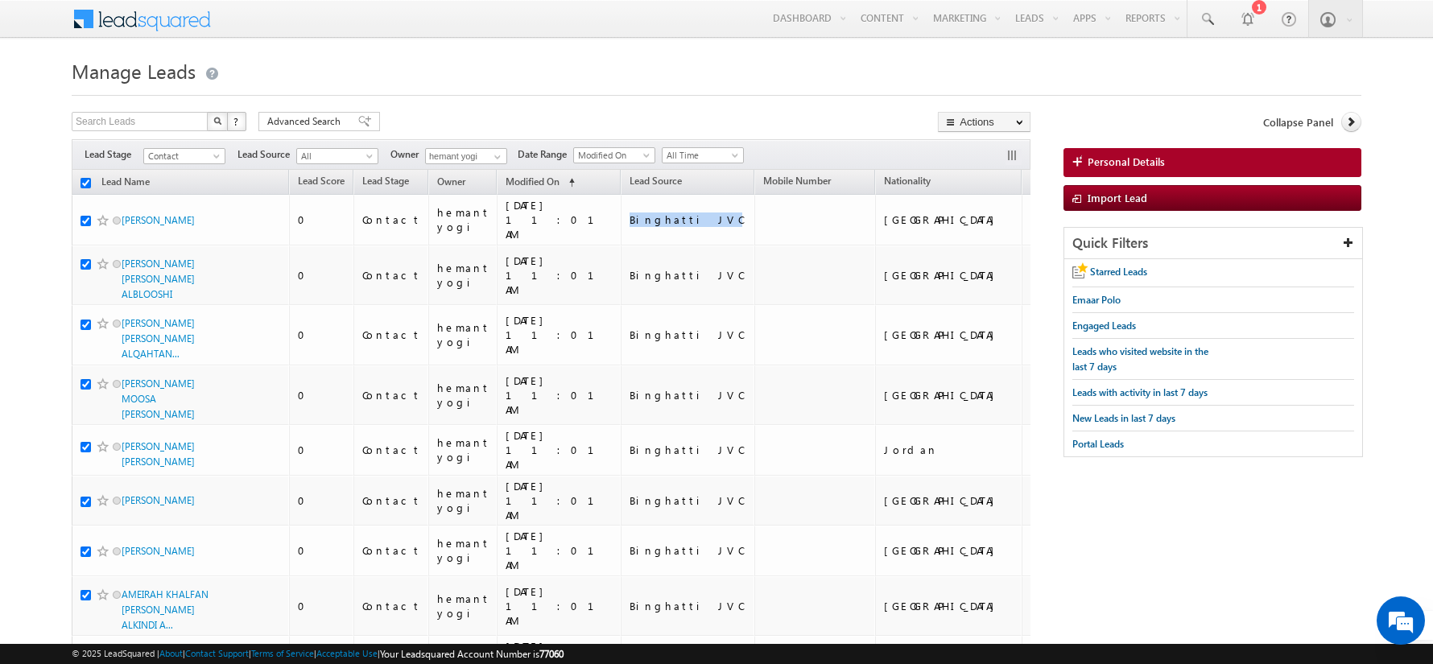
checkbox input "true"
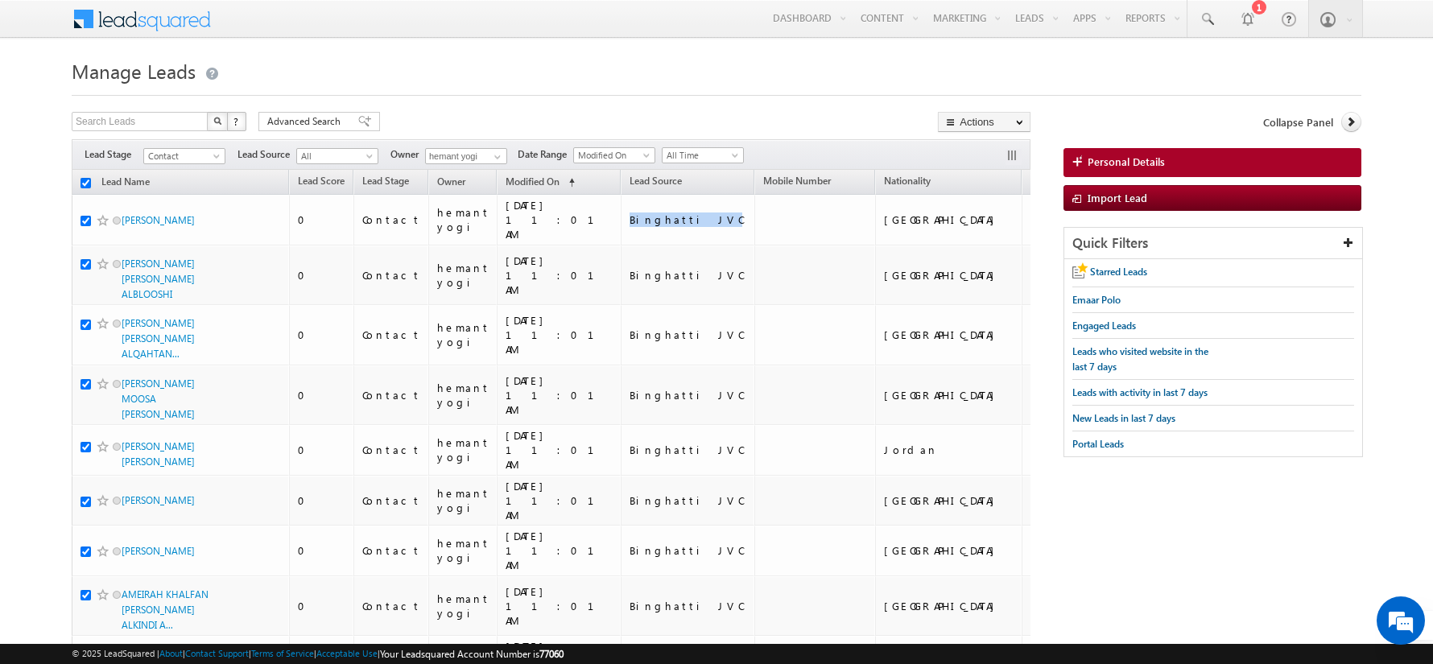
checkbox input "true"
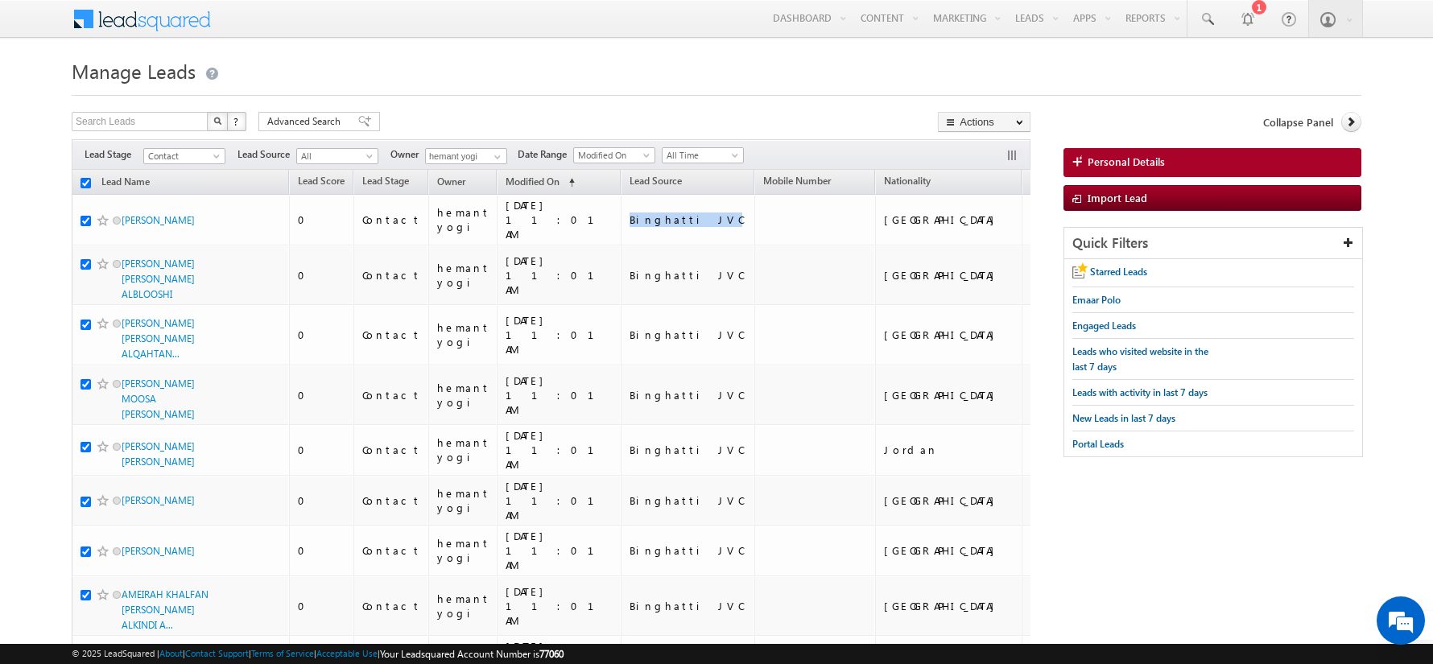
checkbox input "true"
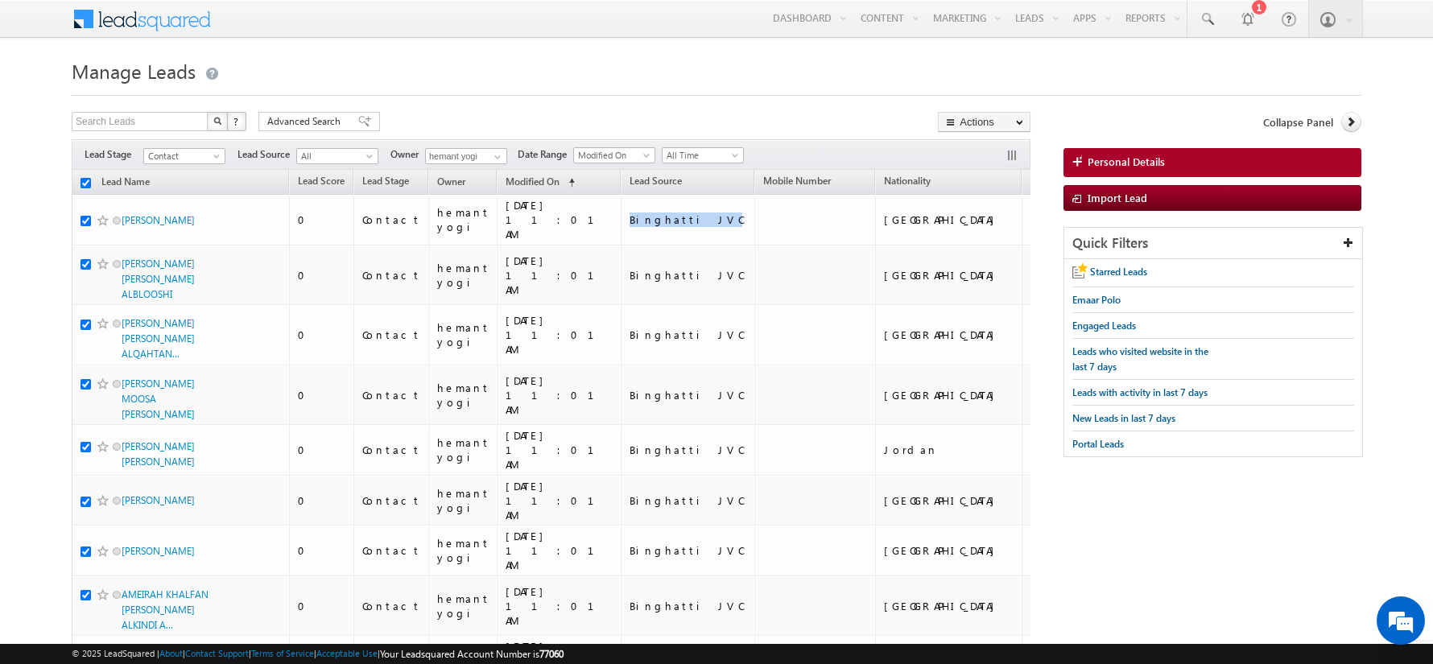
checkbox input "true"
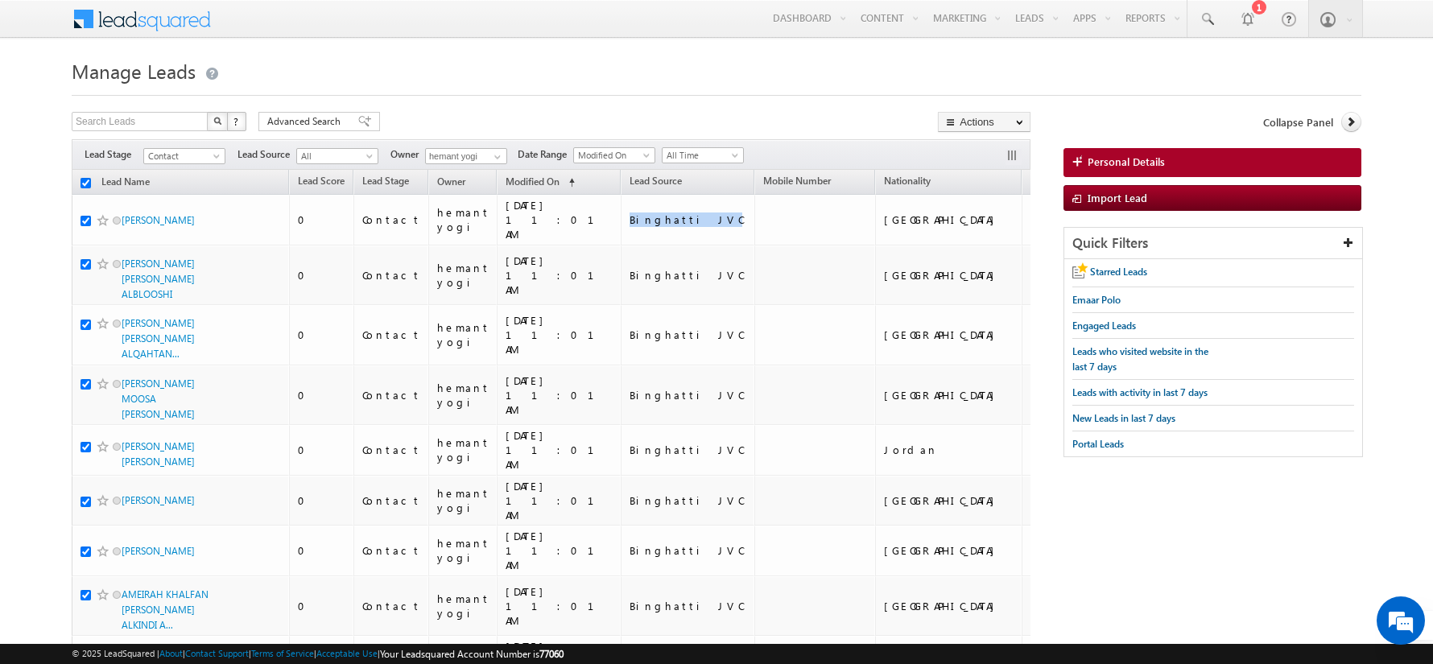
checkbox input "true"
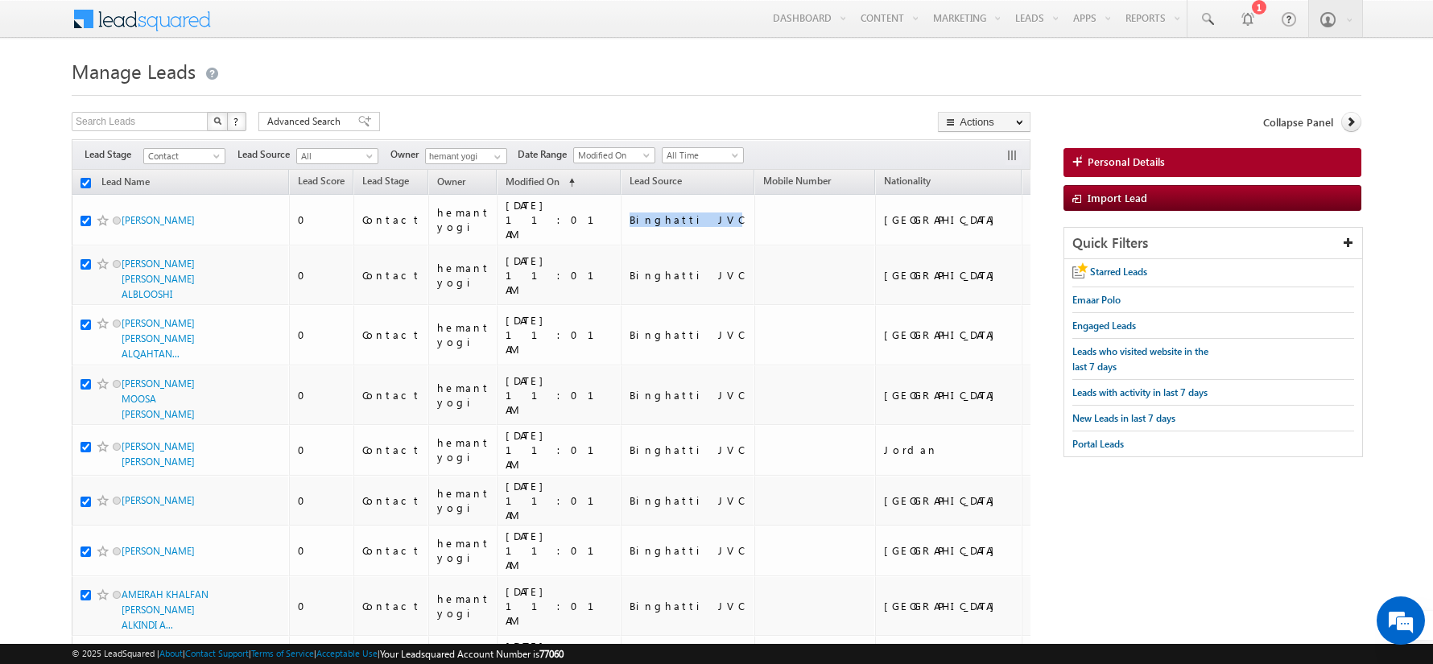
checkbox input "true"
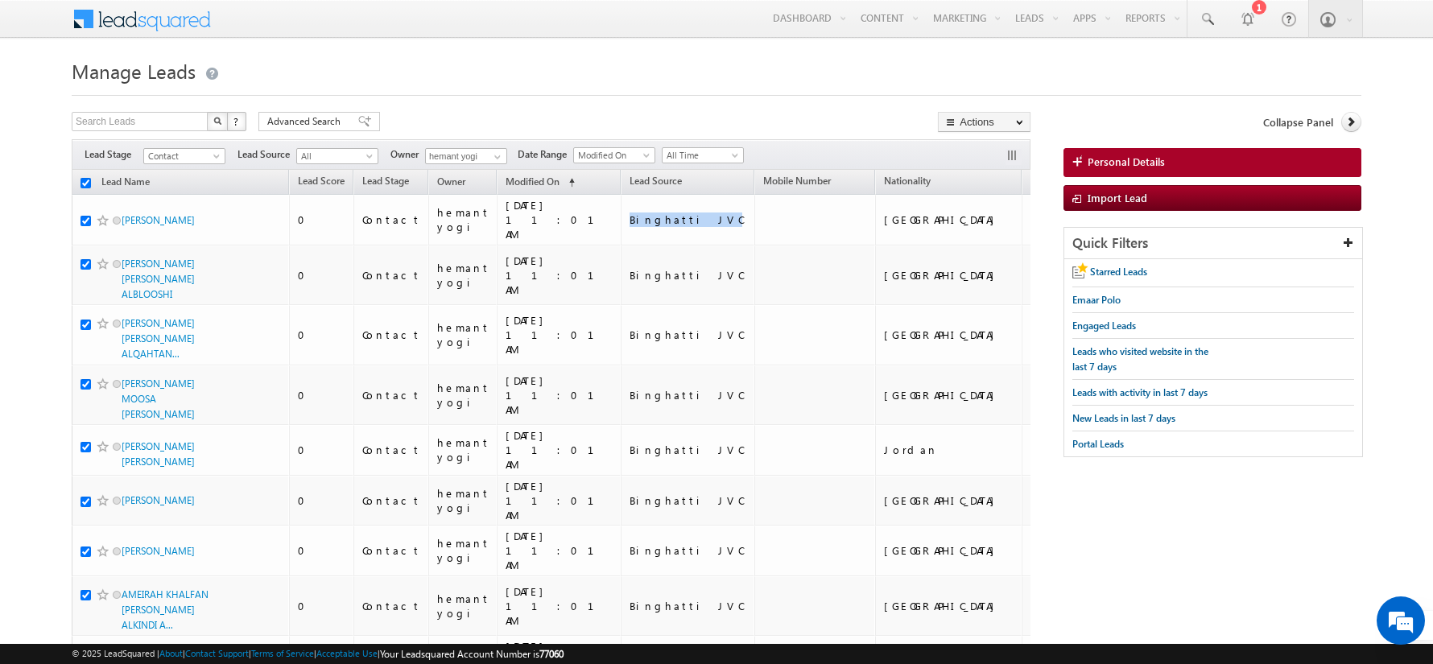
checkbox input "true"
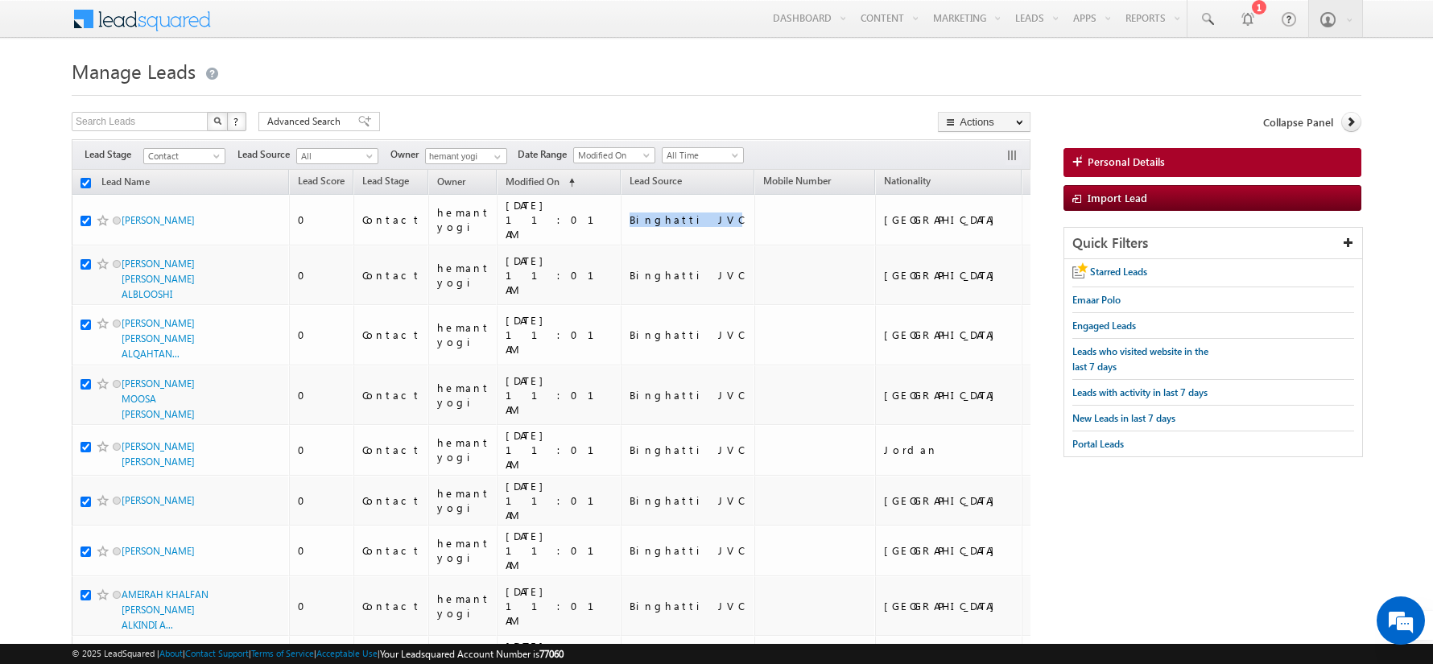
checkbox input "true"
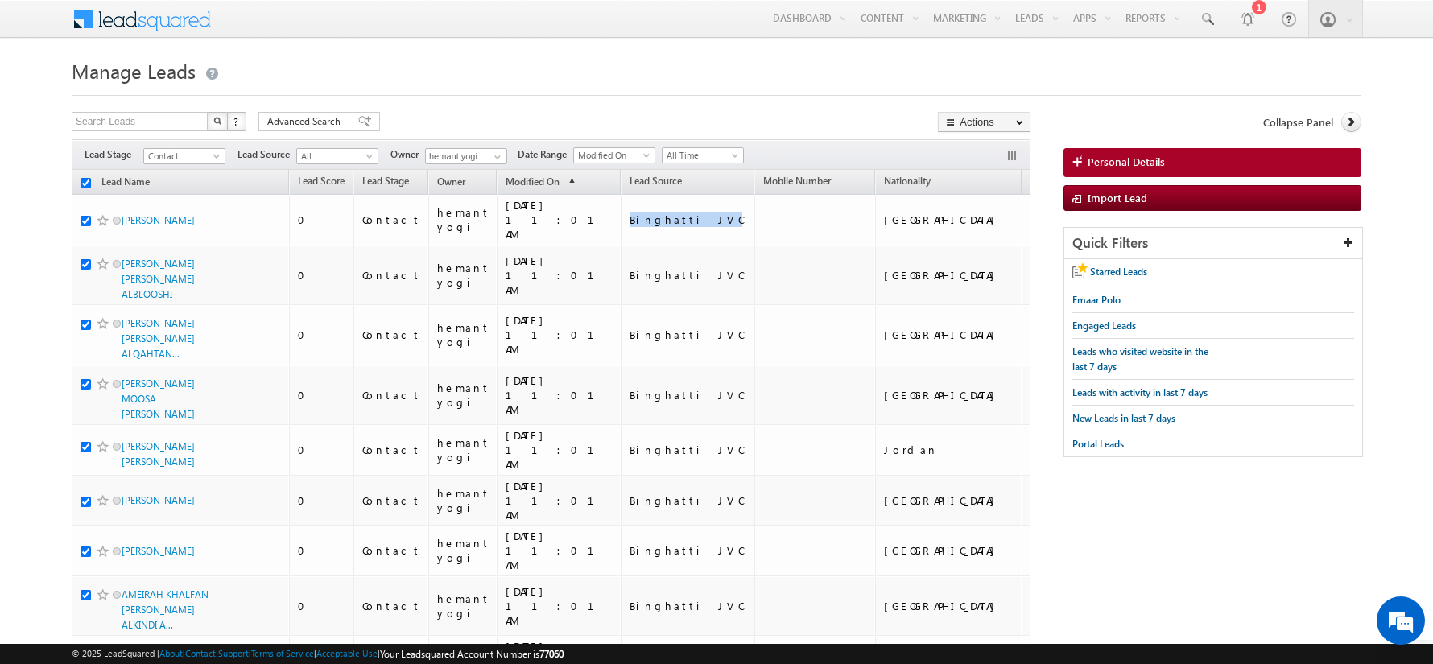
checkbox input "true"
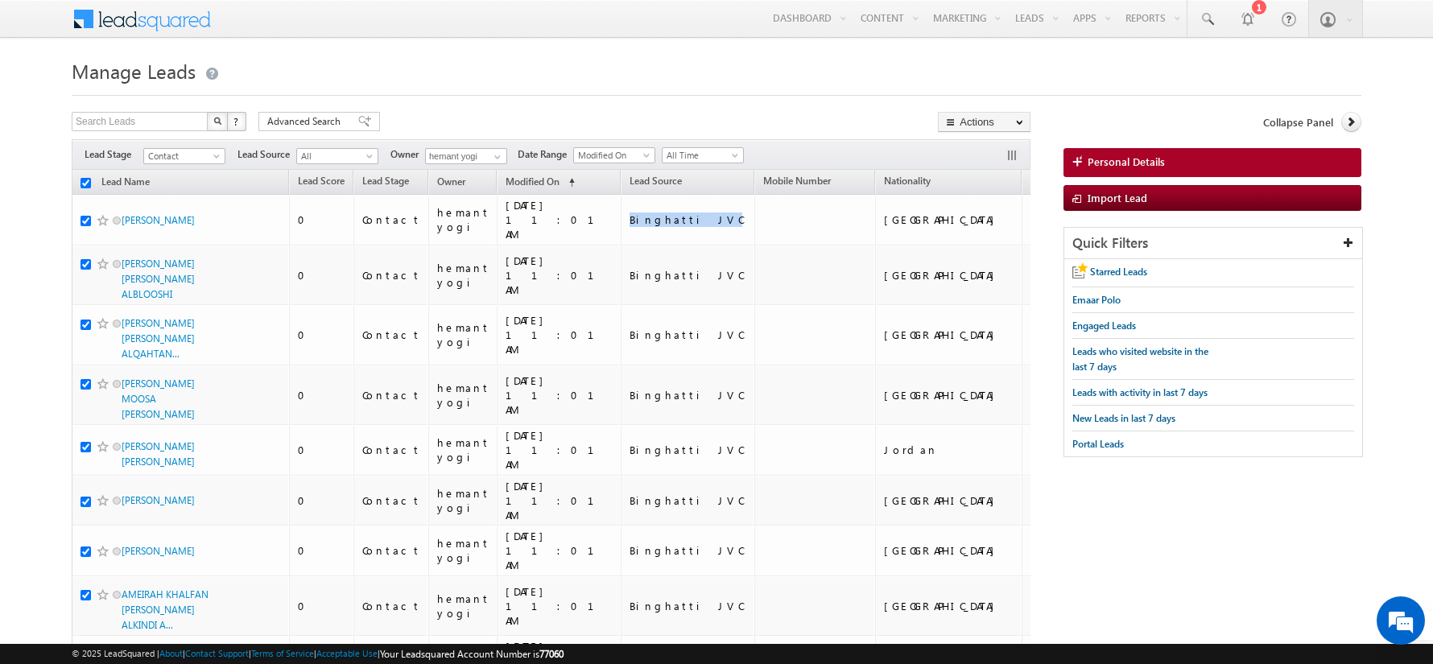
checkbox input "true"
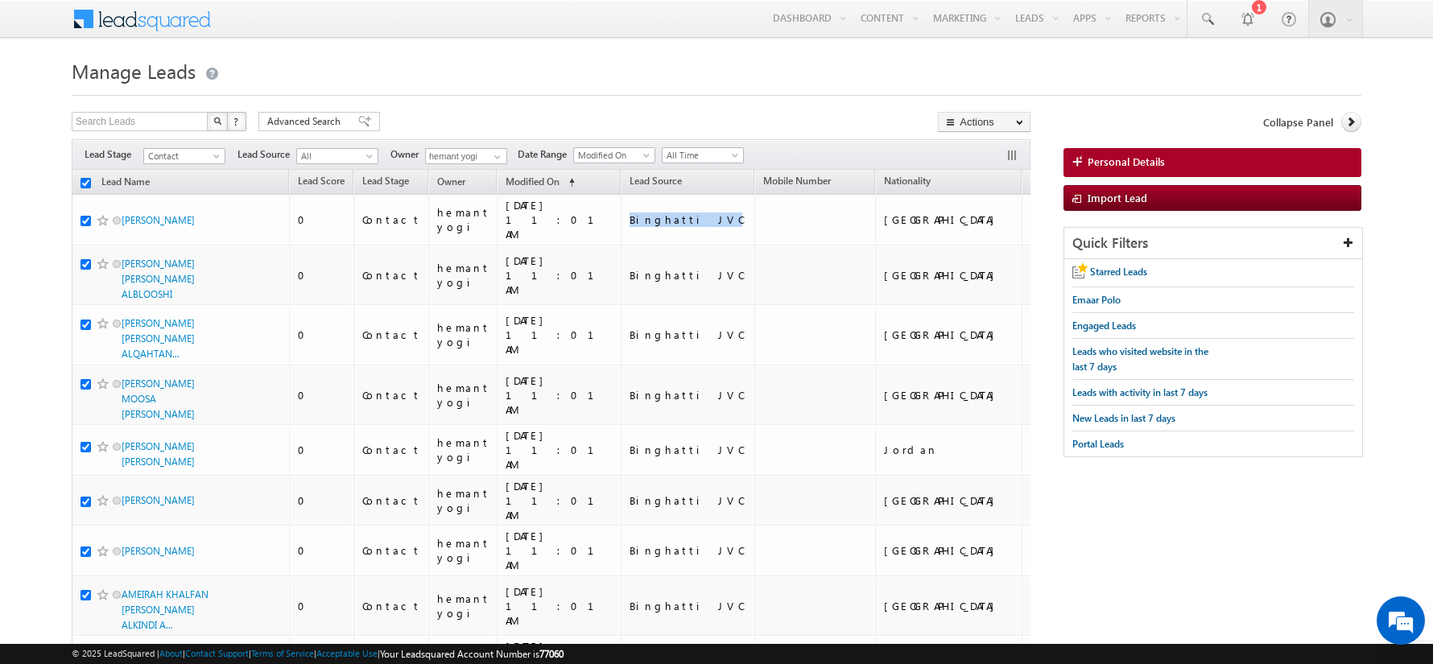
checkbox input "true"
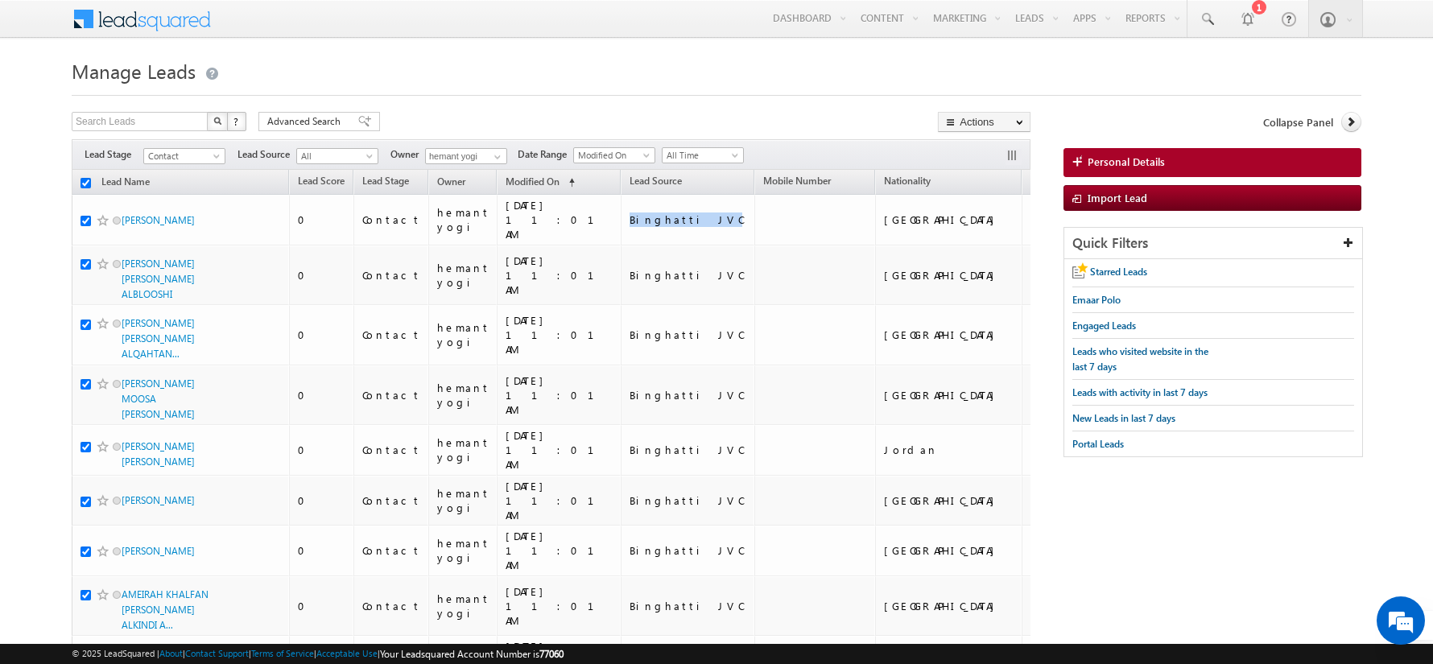
checkbox input "true"
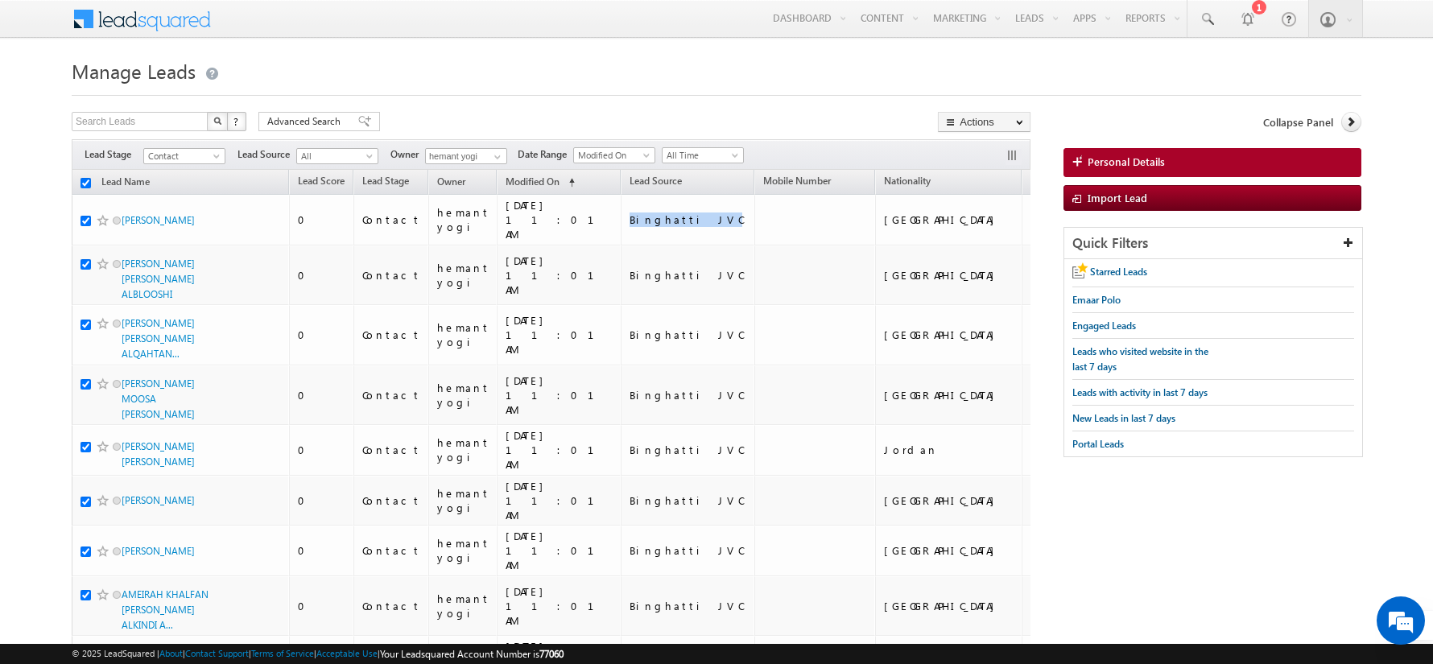
checkbox input "true"
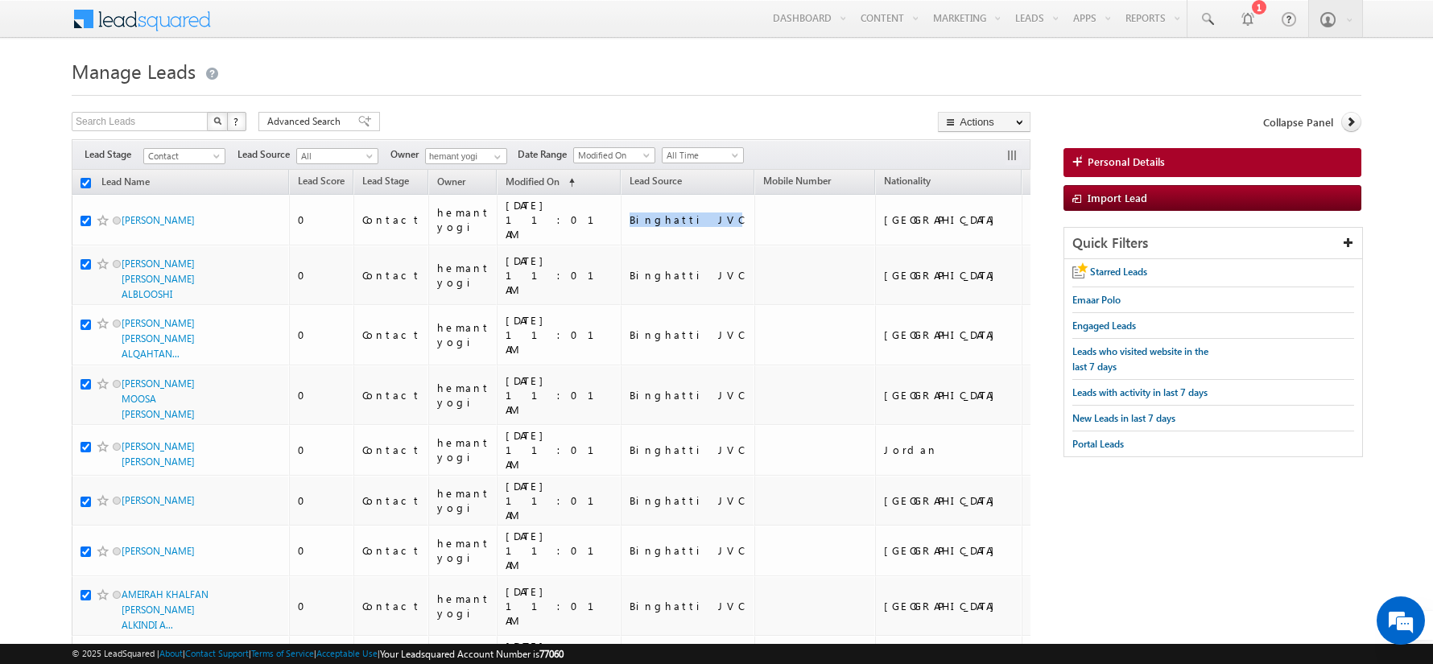
checkbox input "true"
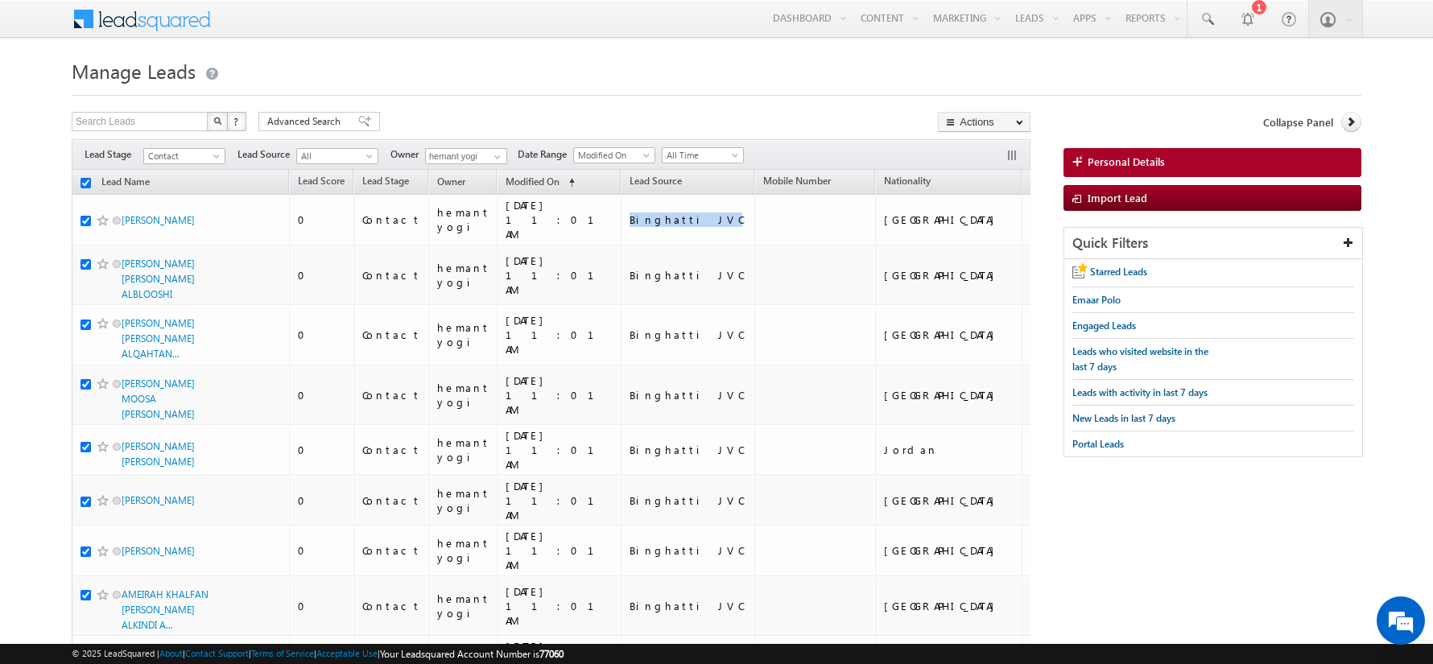
checkbox input "true"
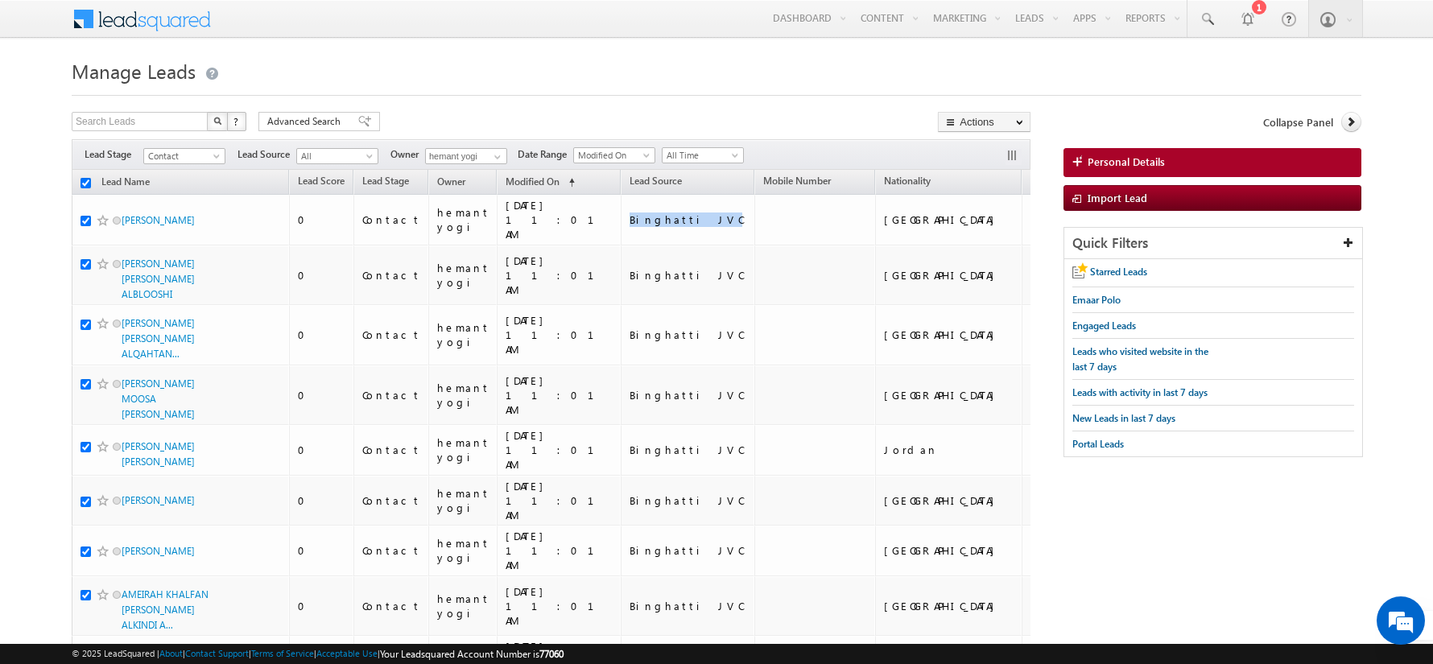
checkbox input "true"
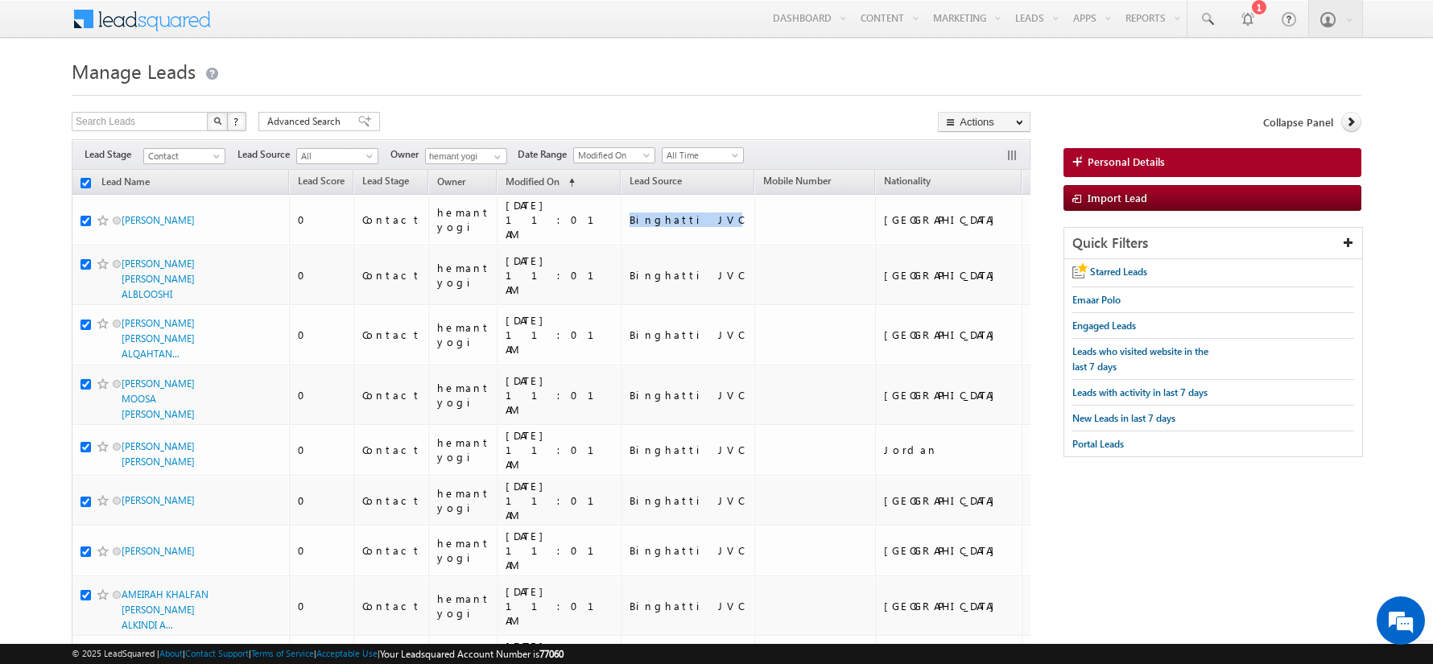
checkbox input "true"
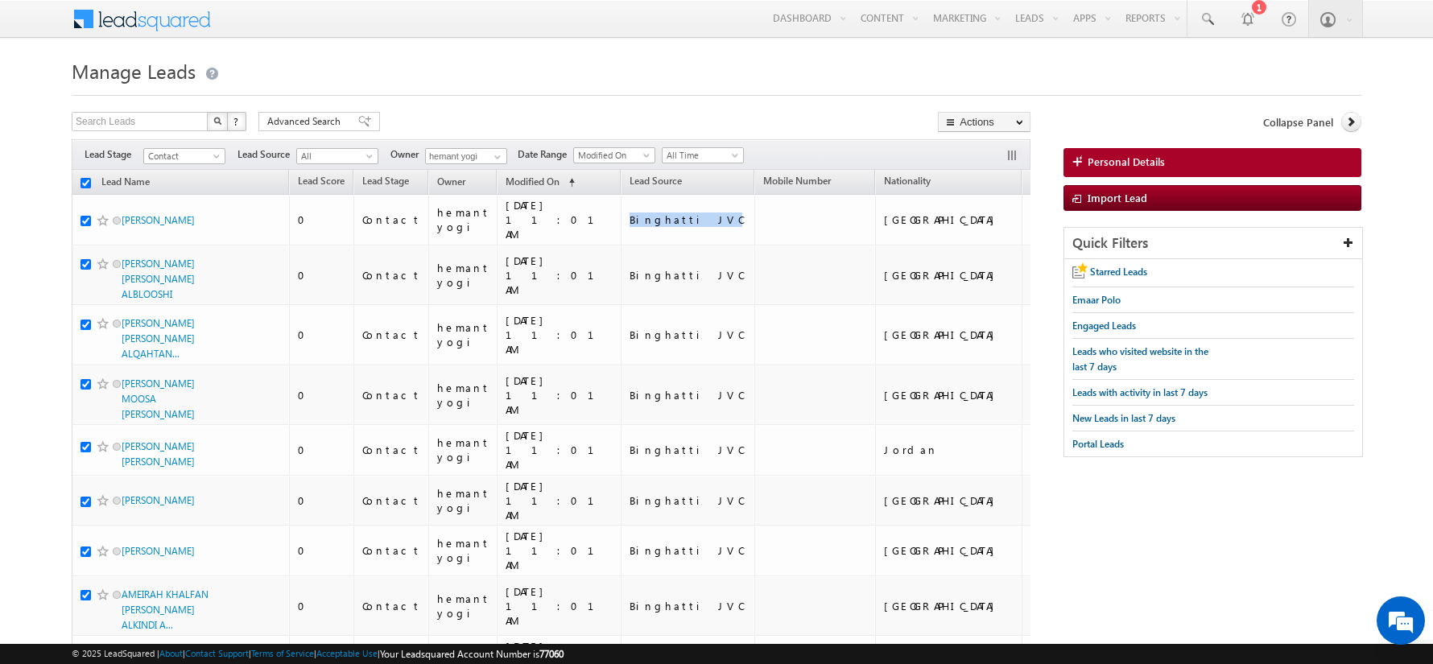
checkbox input "true"
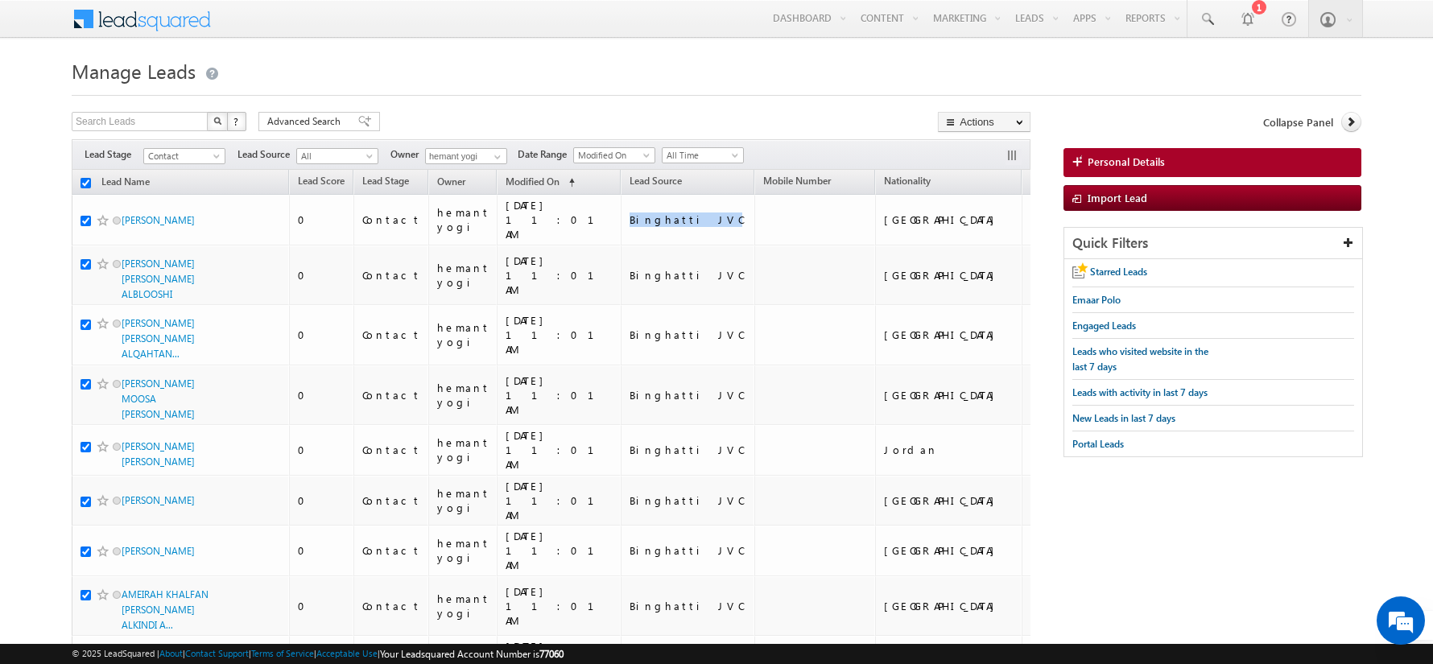
checkbox input "true"
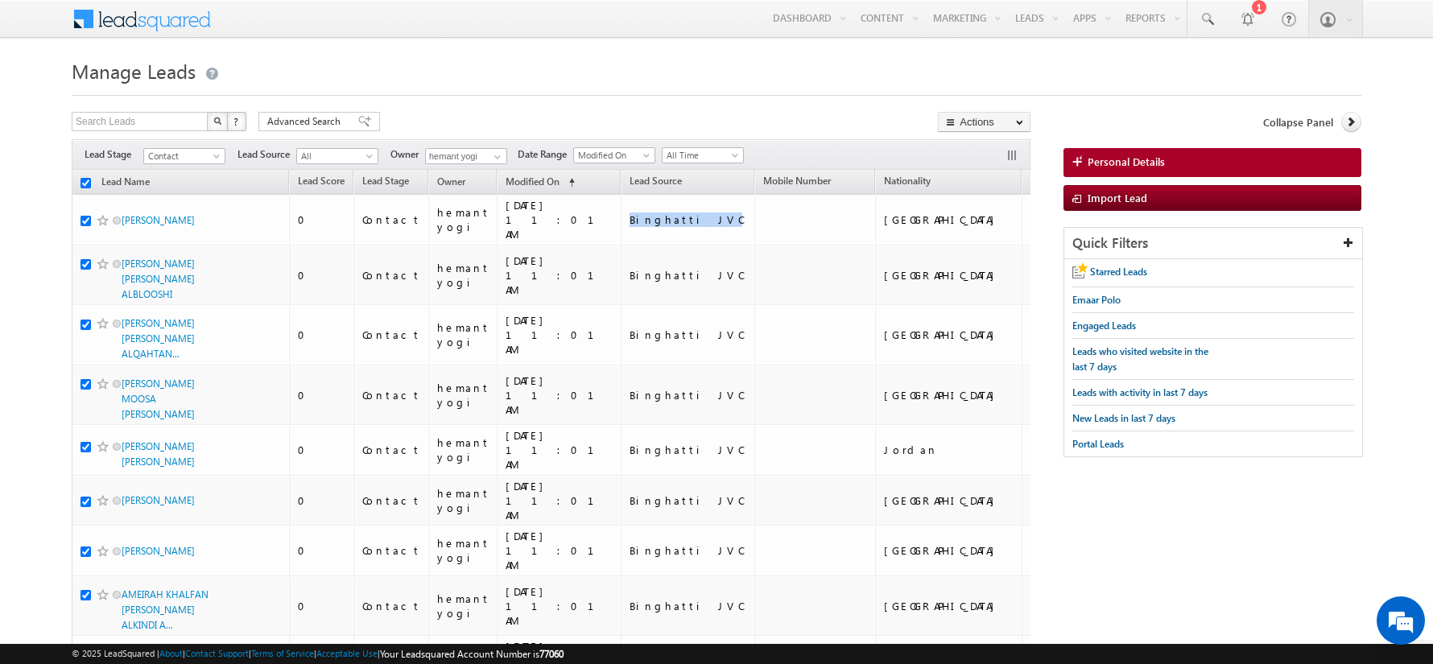
checkbox input "true"
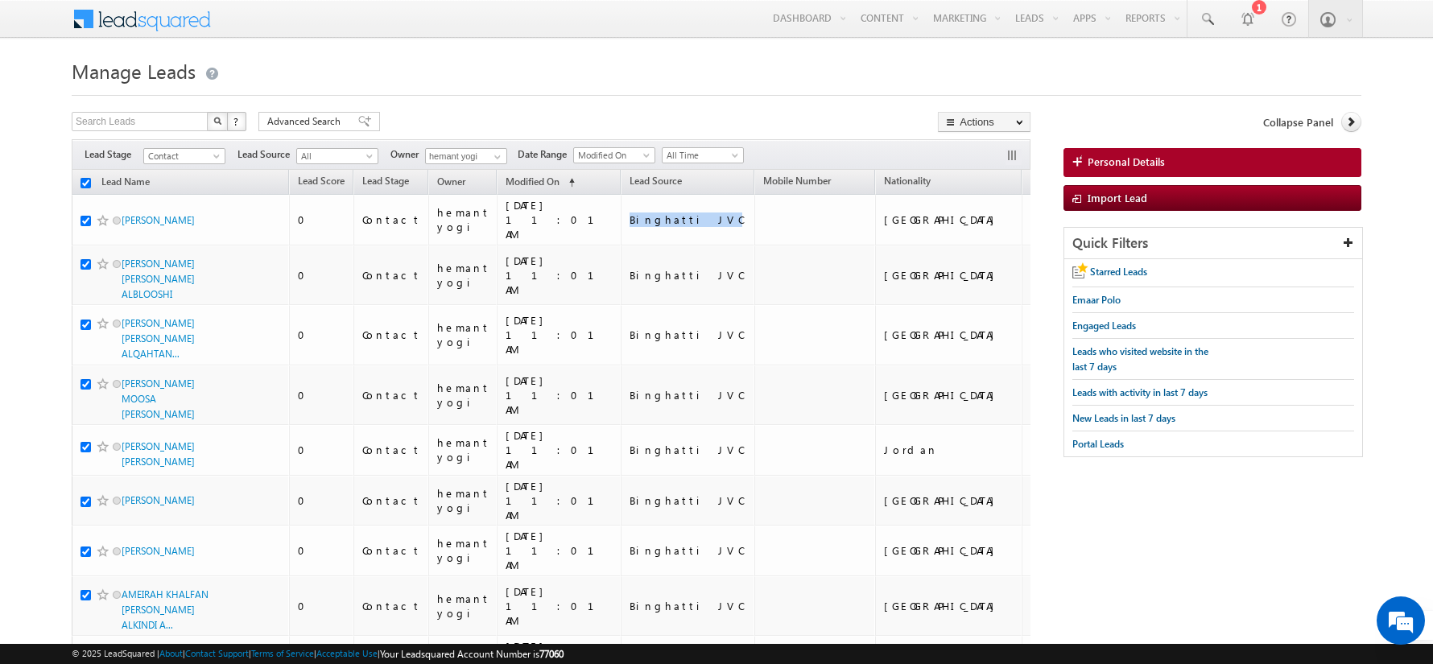
checkbox input "true"
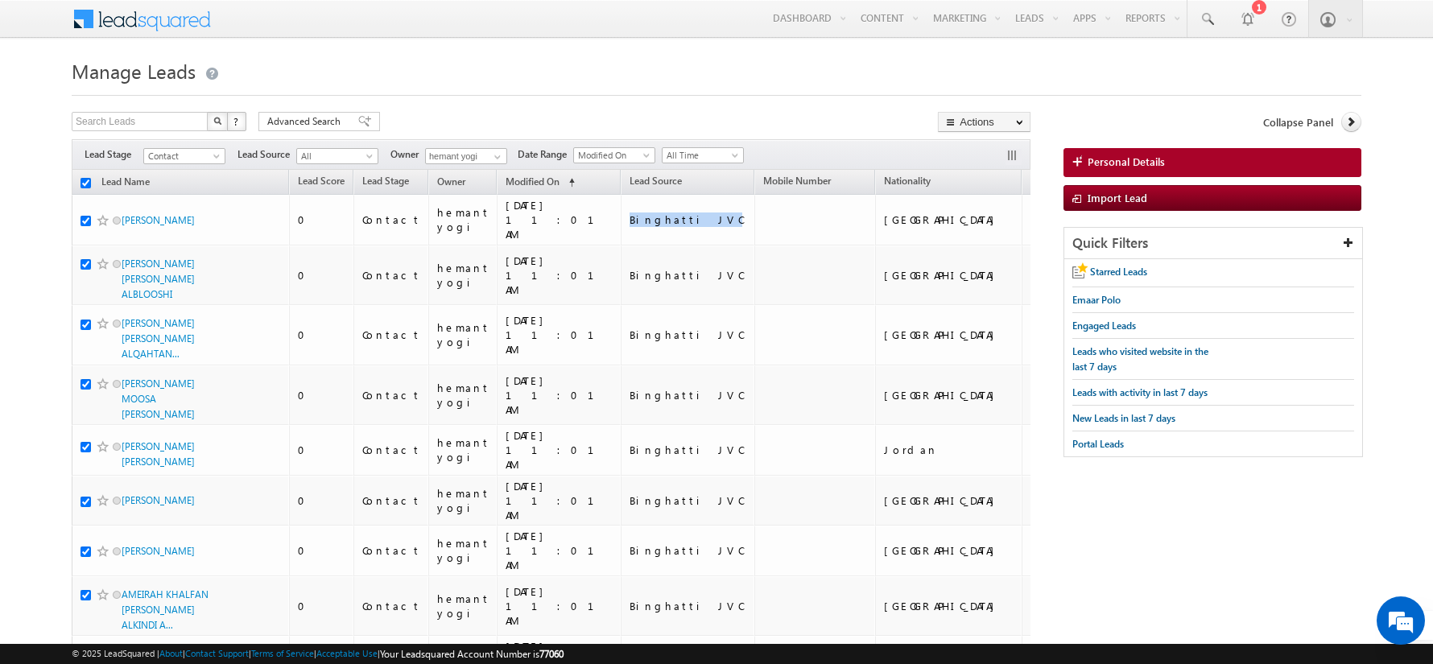
checkbox input "true"
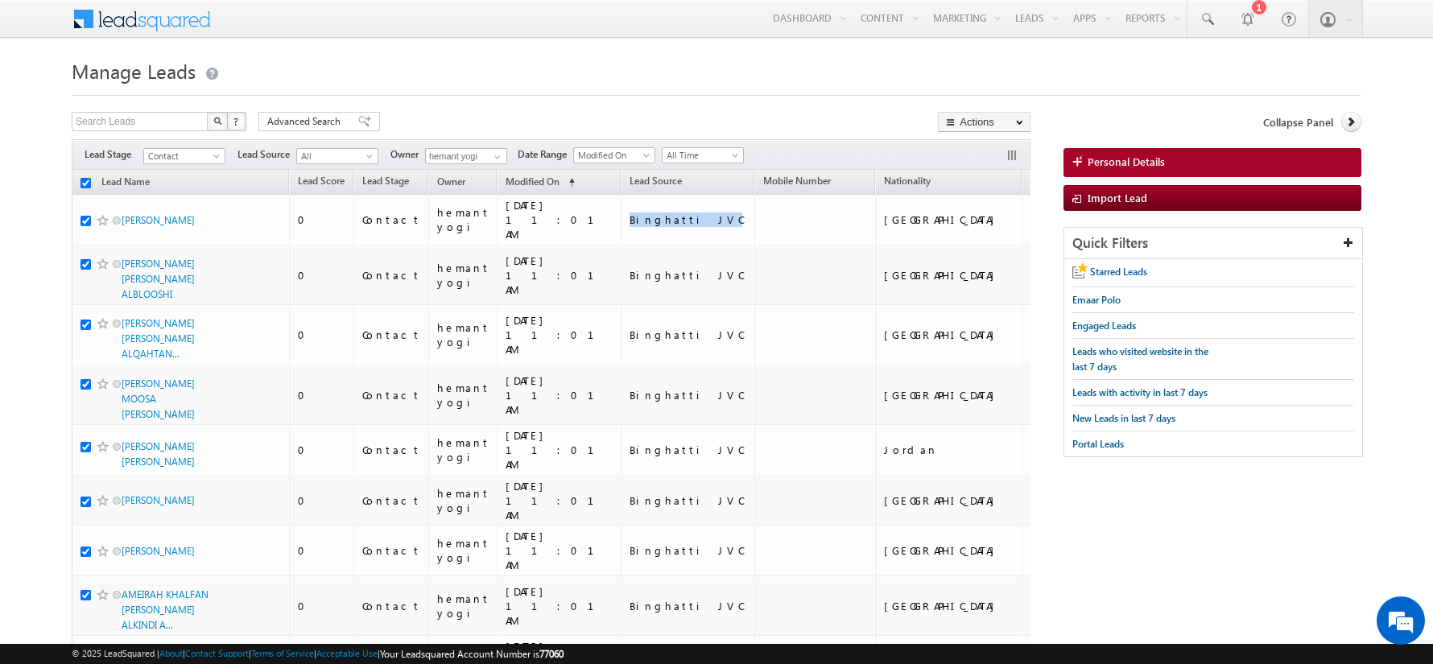
checkbox input "true"
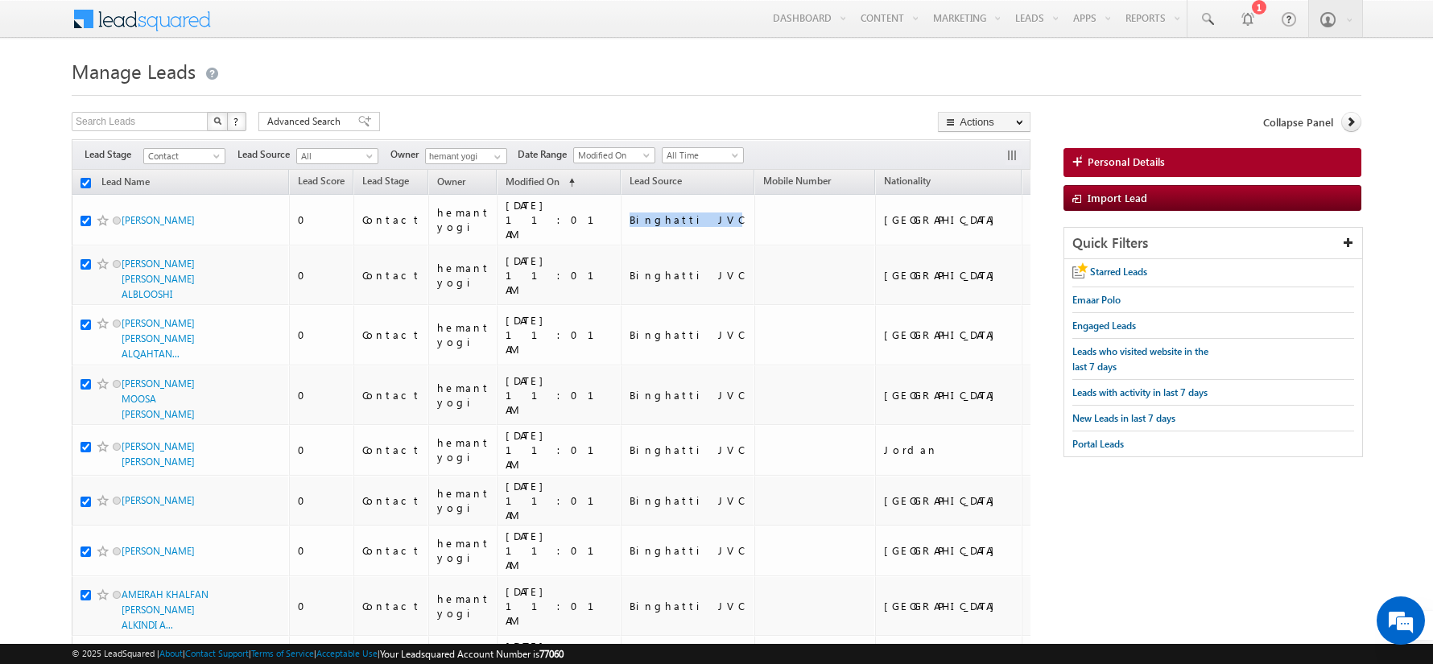
checkbox input "true"
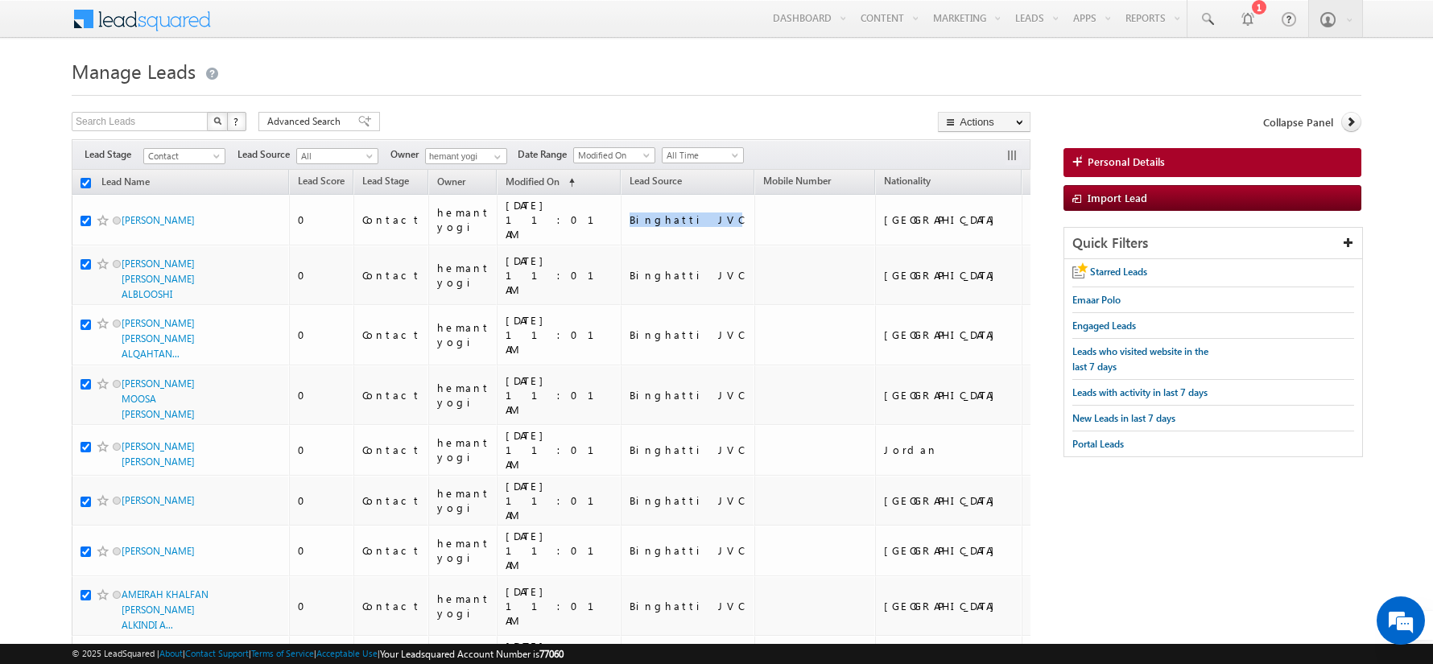
checkbox input "true"
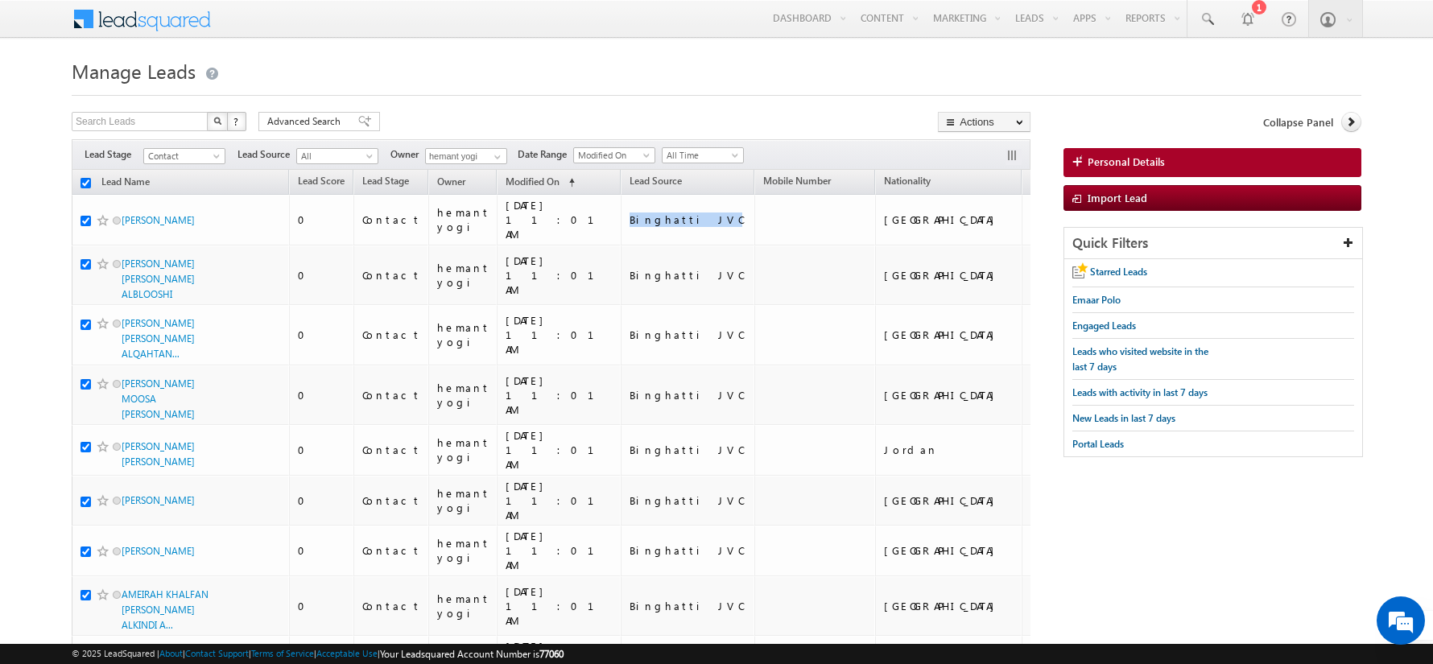
checkbox input "true"
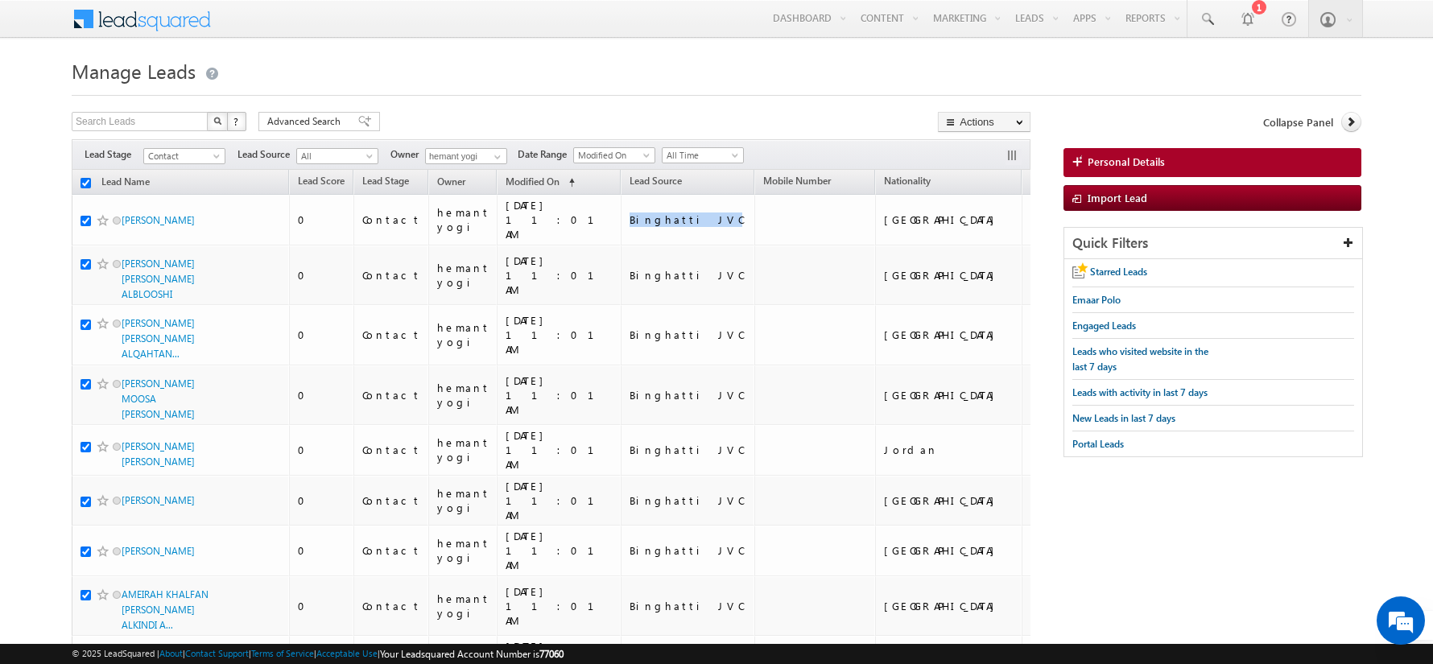
checkbox input "true"
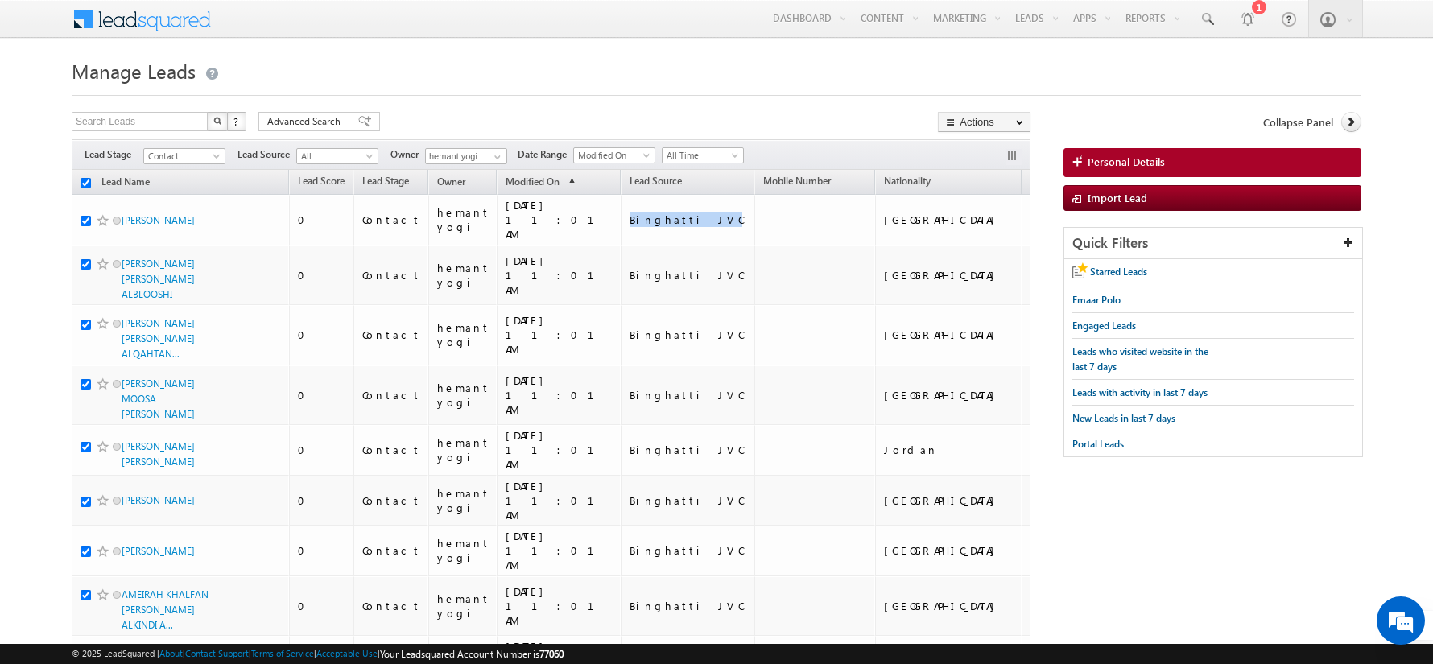
checkbox input "true"
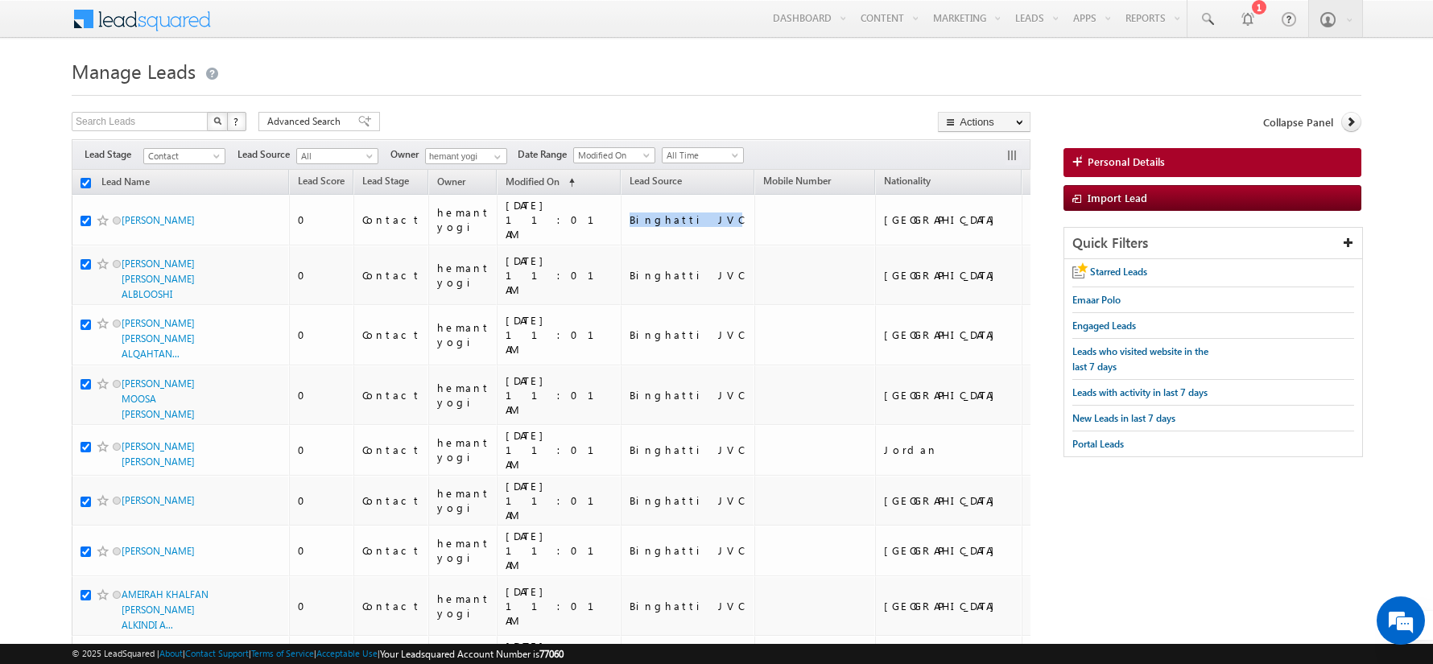
checkbox input "true"
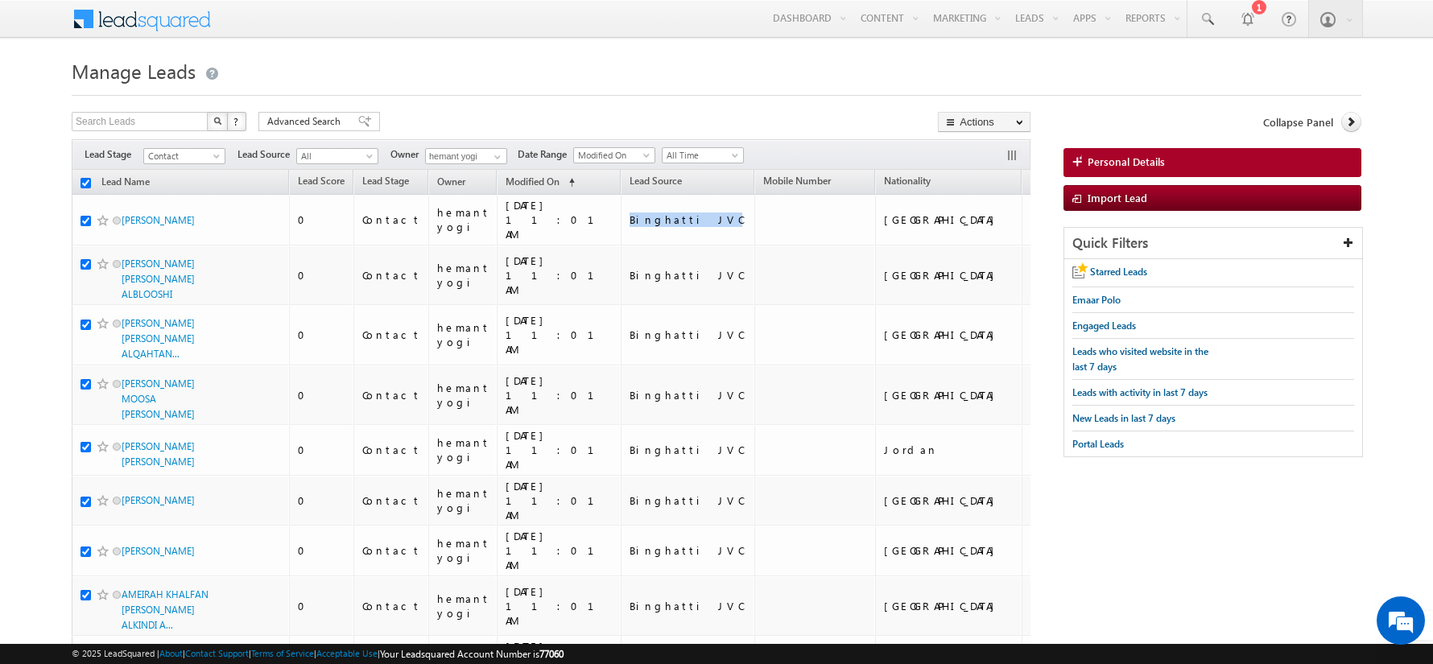
checkbox input "true"
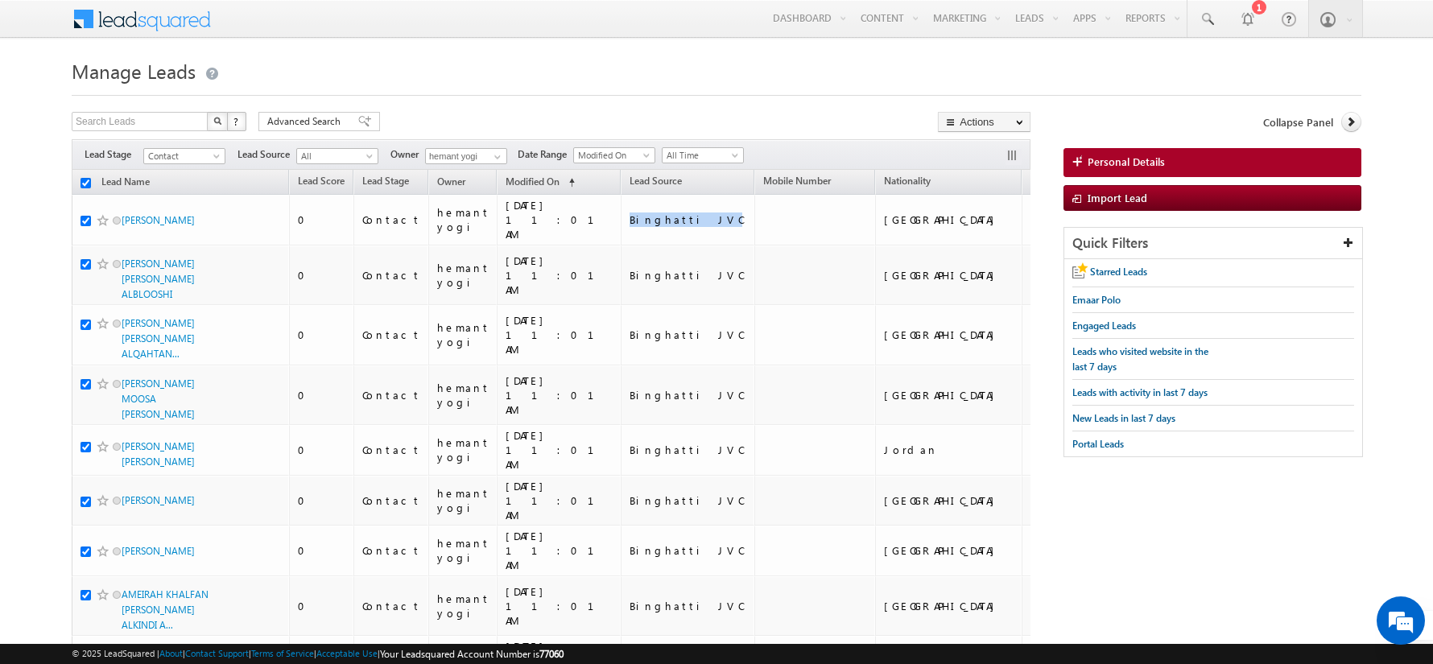
checkbox input "true"
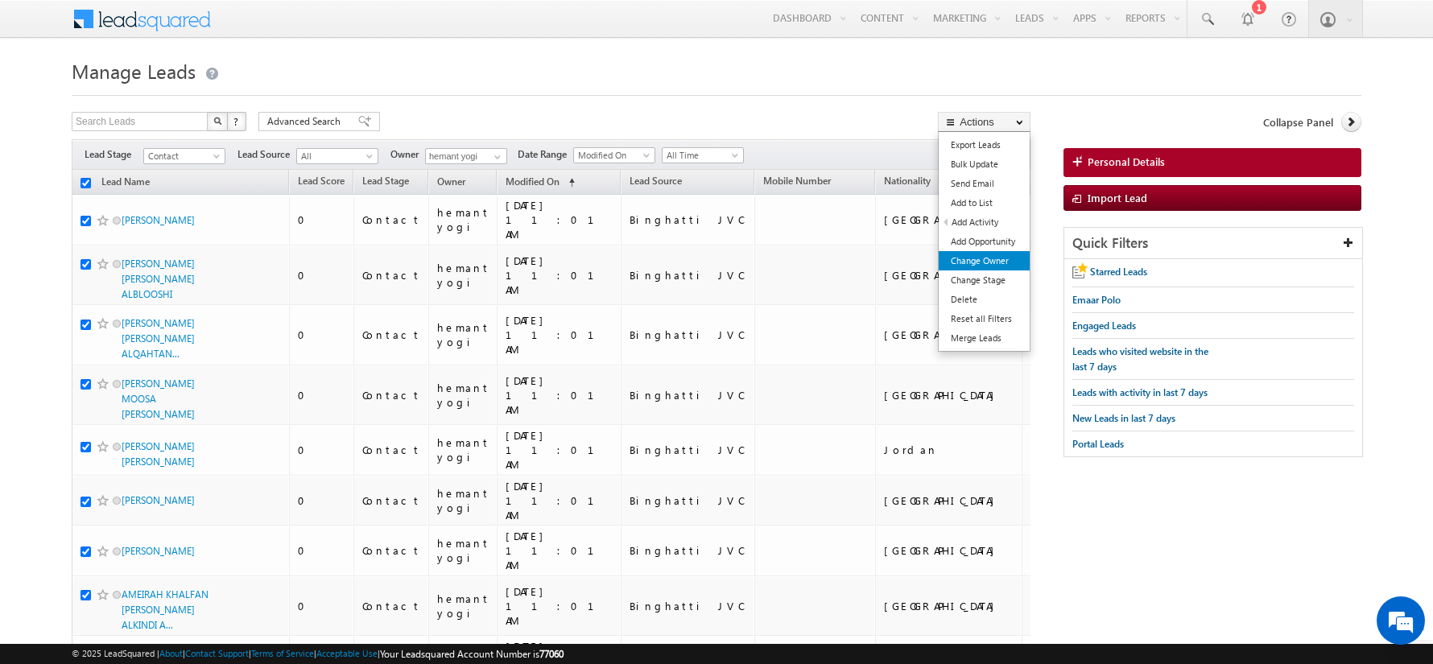
click at [975, 256] on link "Change Owner" at bounding box center [984, 260] width 91 height 19
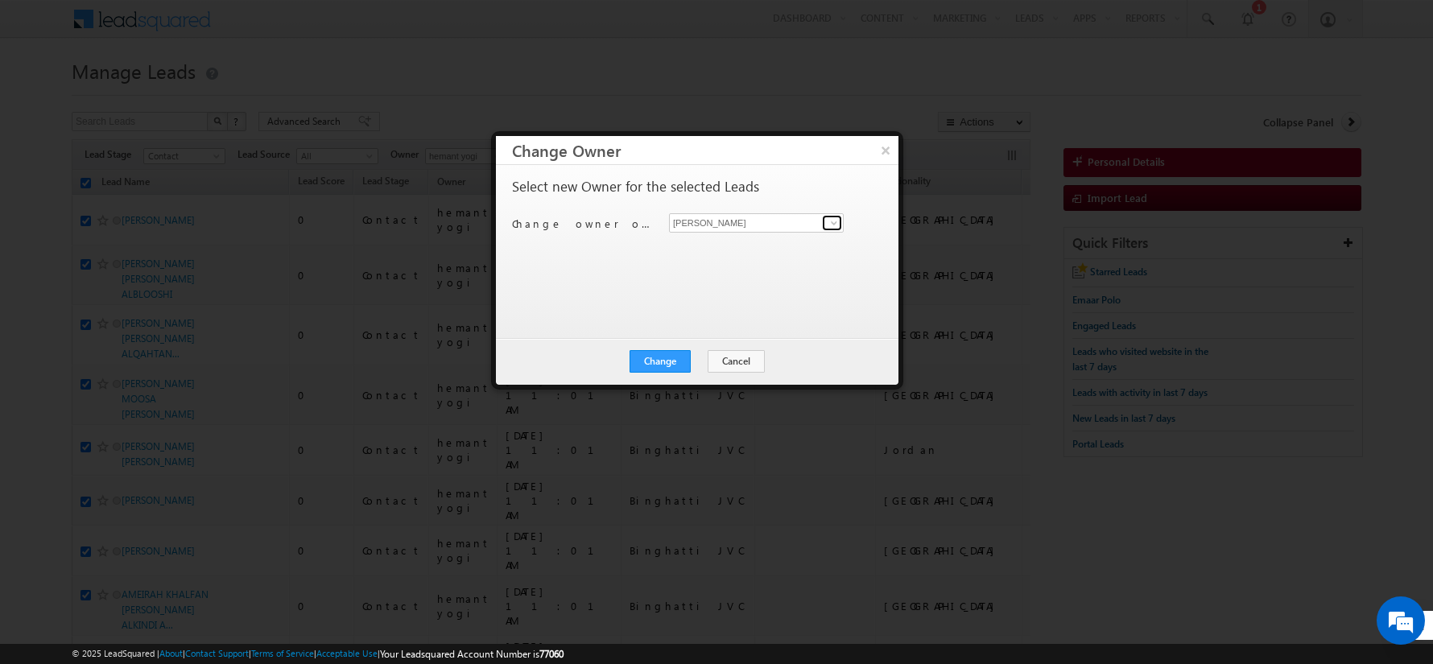
click at [839, 223] on span at bounding box center [834, 223] width 13 height 13
click at [749, 247] on span "[PERSON_NAME][EMAIL_ADDRESS][PERSON_NAME][DOMAIN_NAME]" at bounding box center [748, 253] width 145 height 12
click at [631, 267] on div "Select new Owner for the selected Leads Change owner of 200 leads to [PERSON_NA…" at bounding box center [695, 244] width 367 height 129
click at [659, 363] on button "Change" at bounding box center [660, 361] width 61 height 23
click at [716, 363] on button "Close" at bounding box center [700, 361] width 52 height 23
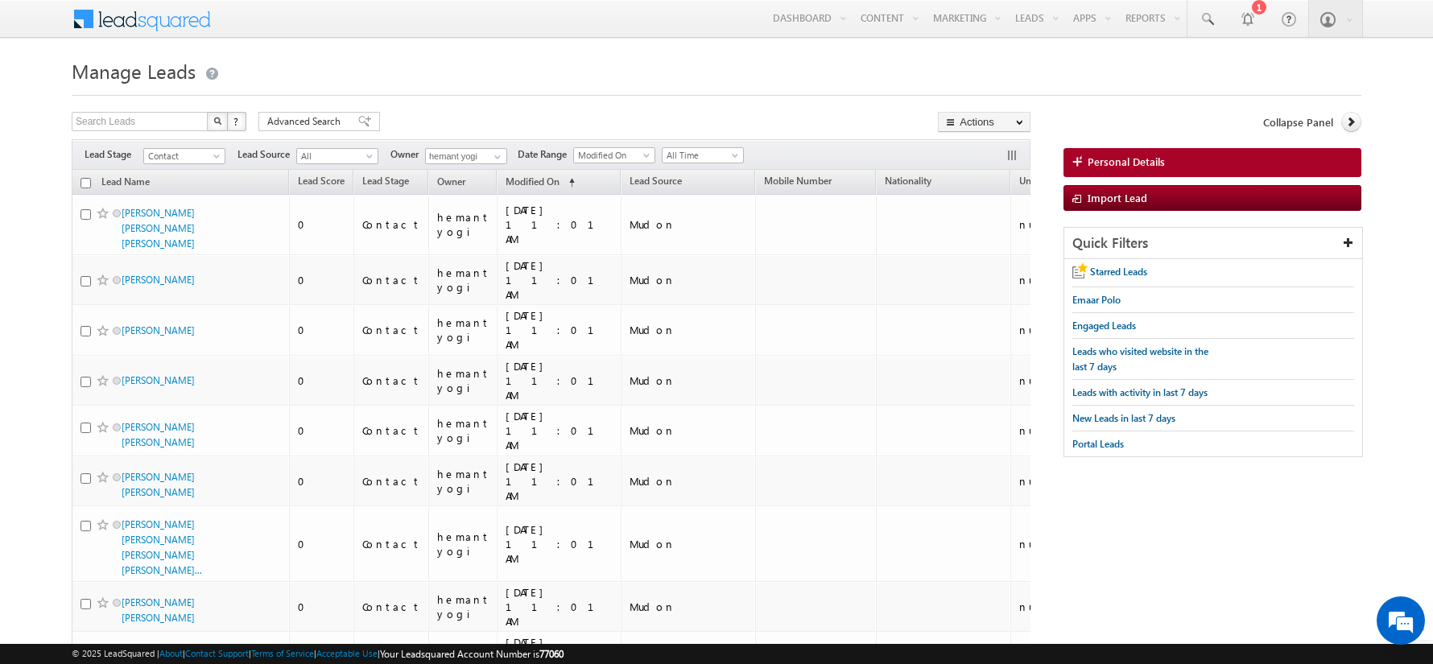
click at [465, 69] on h1 "Manage Leads" at bounding box center [717, 69] width 1290 height 31
